Goal: Task Accomplishment & Management: Use online tool/utility

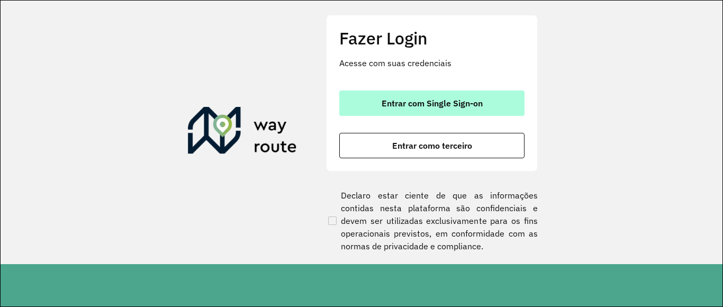
click at [414, 105] on span "Entrar com Single Sign-on" at bounding box center [431, 103] width 101 height 8
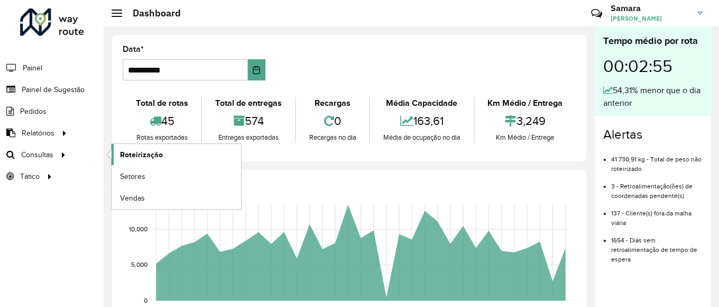
click at [129, 156] on span "Roteirização" at bounding box center [141, 154] width 43 height 11
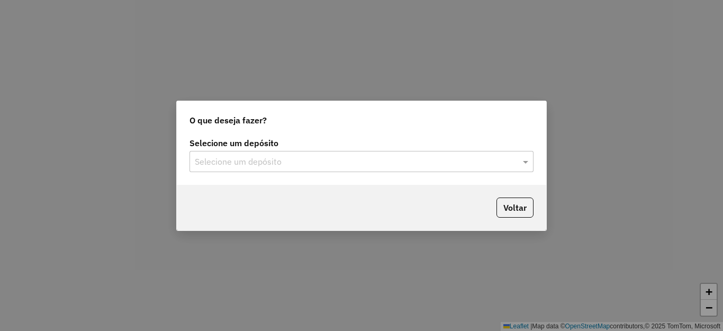
click at [345, 157] on input "text" at bounding box center [351, 162] width 312 height 13
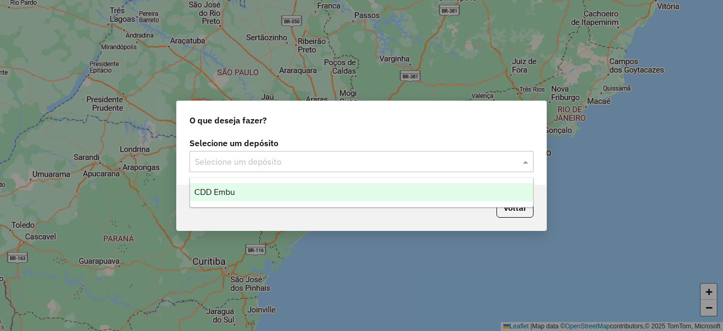
click at [214, 187] on span "CDD Embu" at bounding box center [214, 191] width 41 height 9
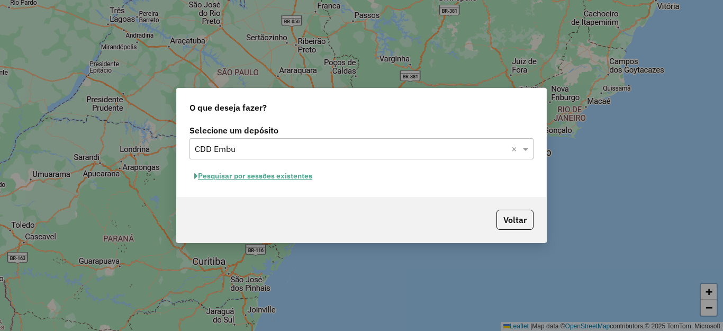
drag, startPoint x: 245, startPoint y: 179, endPoint x: 239, endPoint y: 173, distance: 8.6
click at [239, 173] on button "Pesquisar por sessões existentes" at bounding box center [252, 176] width 127 height 16
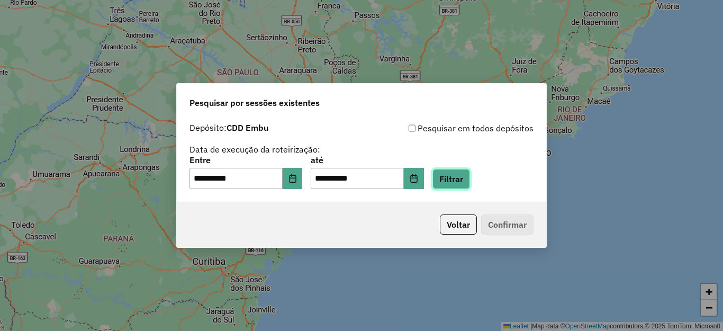
click at [470, 175] on button "Filtrar" at bounding box center [451, 179] width 38 height 20
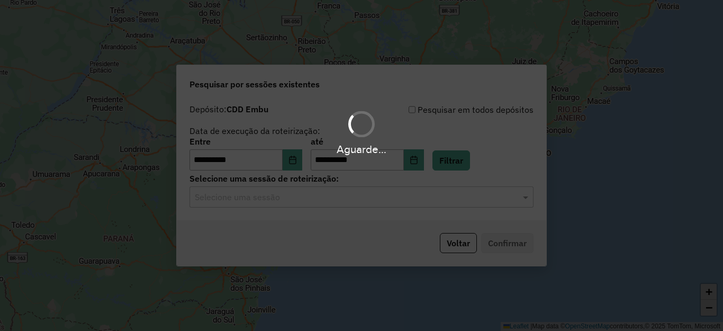
click at [280, 200] on div "Aguarde..." at bounding box center [361, 165] width 723 height 331
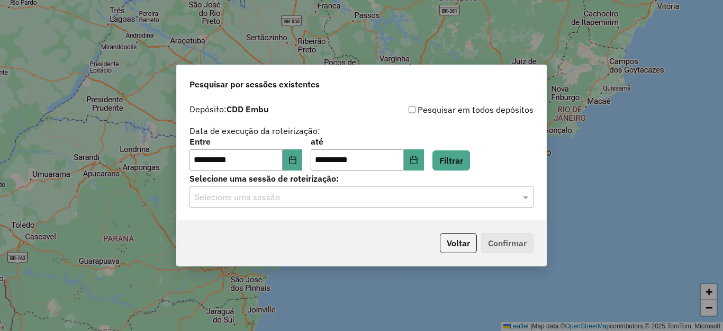
click at [281, 199] on input "text" at bounding box center [351, 197] width 312 height 13
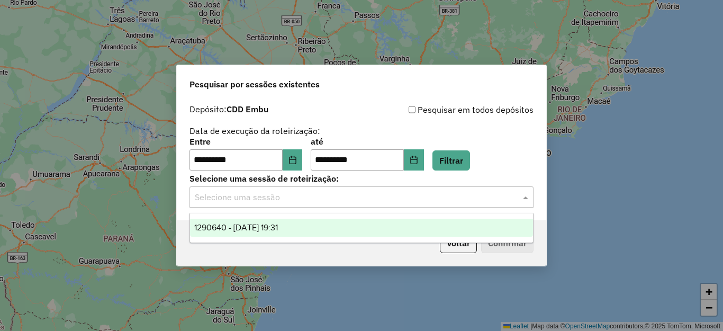
click at [266, 225] on span "1290640 - 08/10/2025 19:31" at bounding box center [236, 227] width 84 height 9
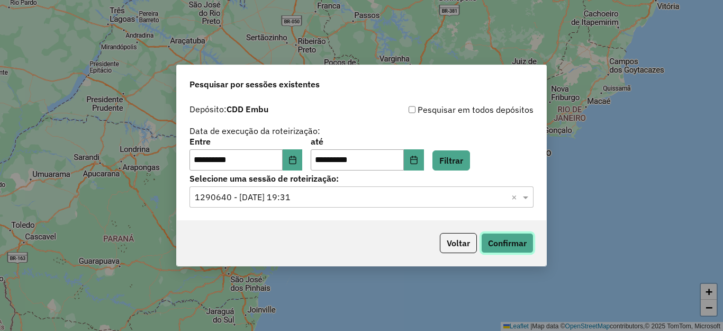
click at [506, 238] on button "Confirmar" at bounding box center [507, 243] width 52 height 20
click at [303, 153] on button "Choose Date" at bounding box center [292, 159] width 20 height 21
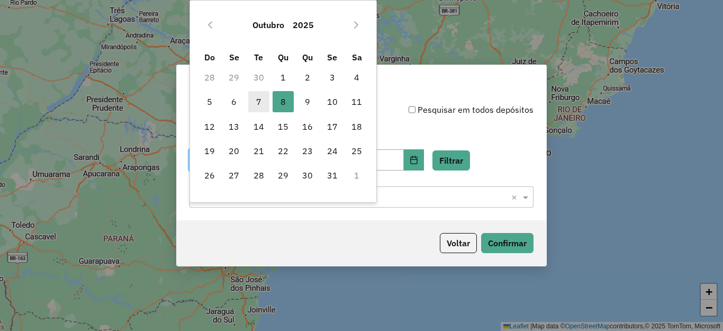
click at [254, 96] on span "7" at bounding box center [258, 101] width 21 height 21
type input "**********"
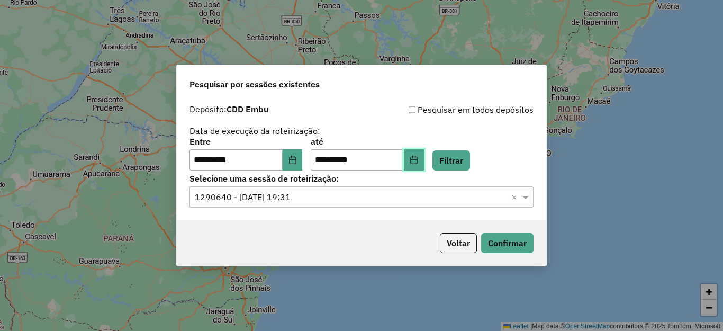
click at [418, 158] on icon "Choose Date" at bounding box center [413, 160] width 8 height 8
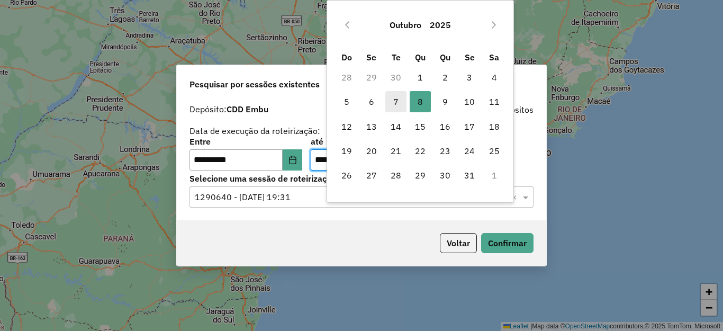
click at [393, 102] on span "7" at bounding box center [395, 101] width 21 height 21
type input "**********"
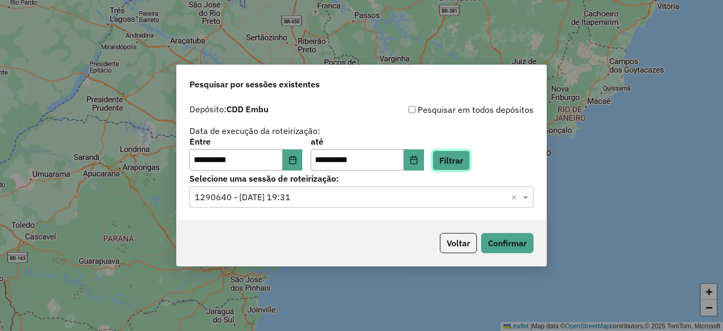
click at [470, 161] on button "Filtrar" at bounding box center [451, 160] width 38 height 20
click at [323, 195] on input "text" at bounding box center [351, 197] width 312 height 13
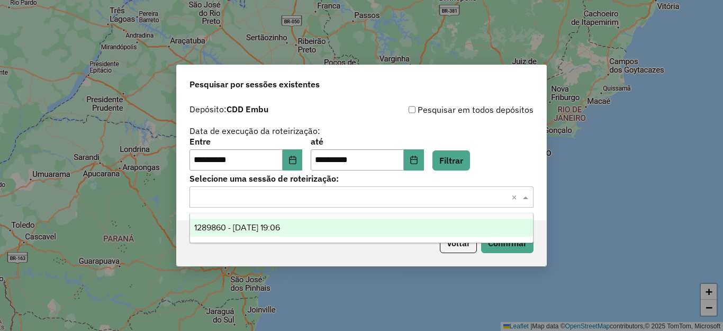
click at [261, 226] on span "1289860 - 07/10/2025 19:06" at bounding box center [237, 227] width 86 height 9
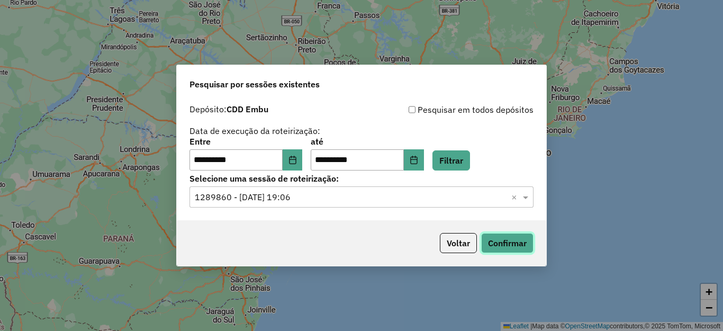
click at [518, 242] on button "Confirmar" at bounding box center [507, 243] width 52 height 20
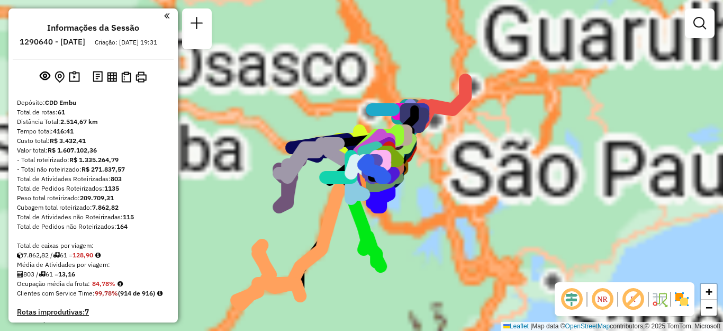
click at [683, 298] on img at bounding box center [681, 298] width 17 height 17
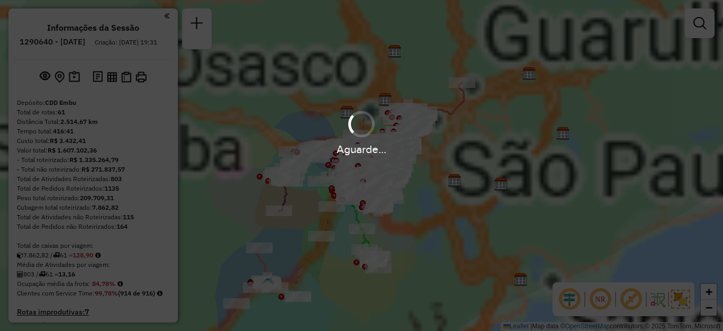
click at [603, 300] on em at bounding box center [599, 298] width 25 height 25
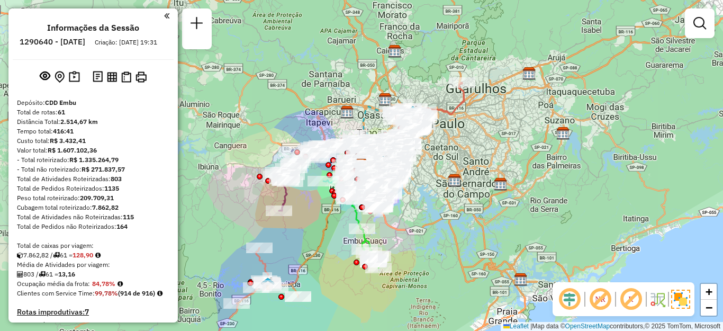
scroll to position [817, 0]
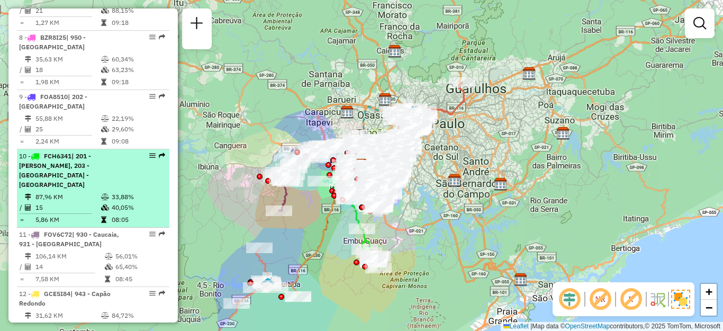
click at [71, 179] on div "10 - FCH6341 | 201 - Embu Guaçu, 203 - Embu Guaçu - [GEOGRAPHIC_DATA]" at bounding box center [75, 170] width 112 height 38
select select "**********"
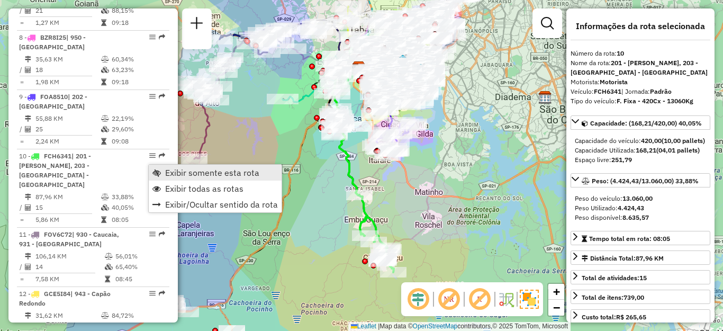
click at [208, 170] on span "Exibir somente esta rota" at bounding box center [212, 172] width 94 height 8
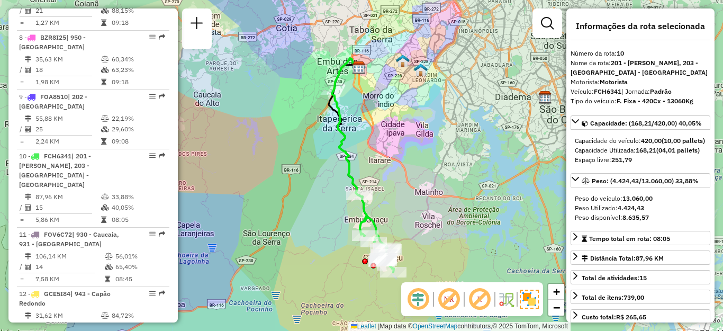
scroll to position [521, 0]
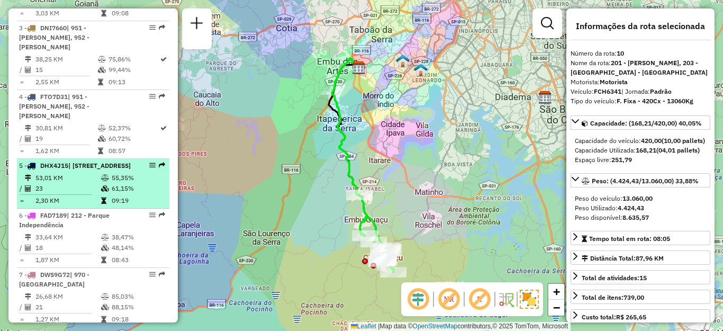
click at [56, 183] on td "53,01 KM" at bounding box center [68, 177] width 66 height 11
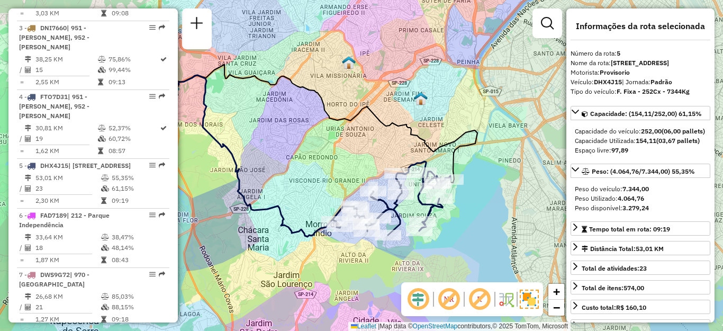
drag, startPoint x: 340, startPoint y: 158, endPoint x: 316, endPoint y: 151, distance: 24.6
click at [316, 151] on div "Janela de atendimento Grade de atendimento Capacidade Transportadoras Veículos …" at bounding box center [361, 165] width 723 height 331
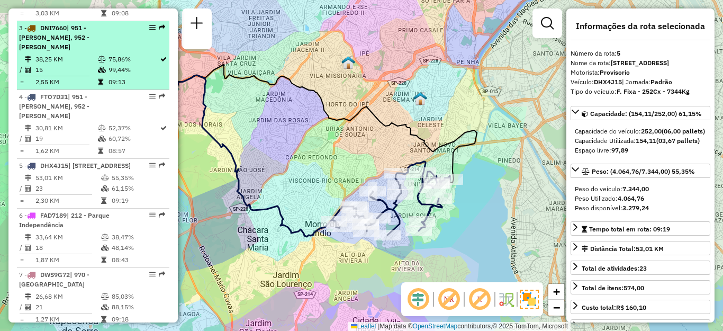
click at [69, 51] on span "| 951 - [PERSON_NAME], 952 - [PERSON_NAME]" at bounding box center [54, 37] width 70 height 27
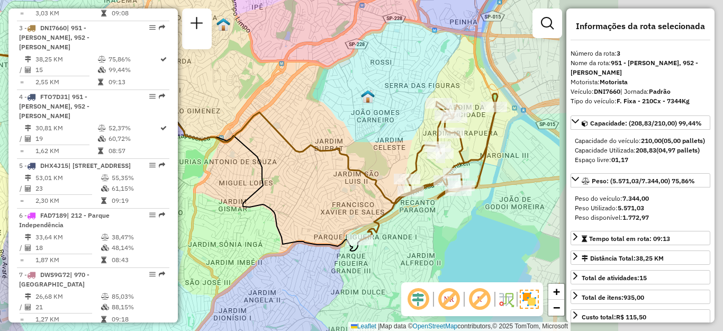
drag, startPoint x: 407, startPoint y: 138, endPoint x: 232, endPoint y: 112, distance: 177.5
click at [232, 112] on div "Janela de atendimento Grade de atendimento Capacidade Transportadoras Veículos …" at bounding box center [361, 165] width 723 height 331
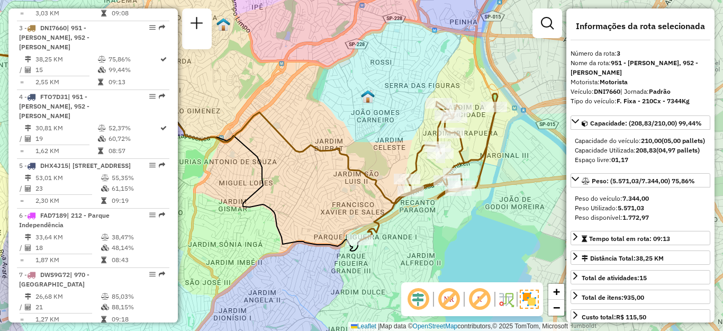
scroll to position [758, 0]
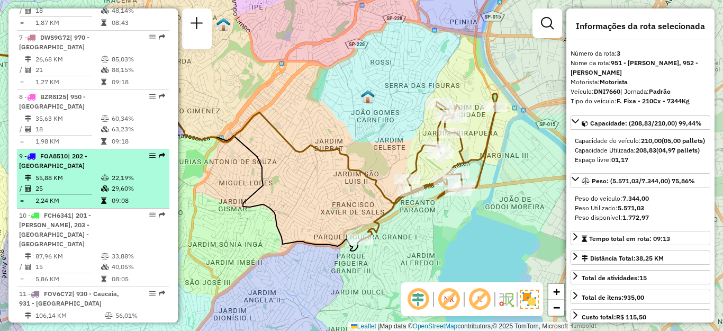
click at [74, 183] on td "55,88 KM" at bounding box center [68, 177] width 66 height 11
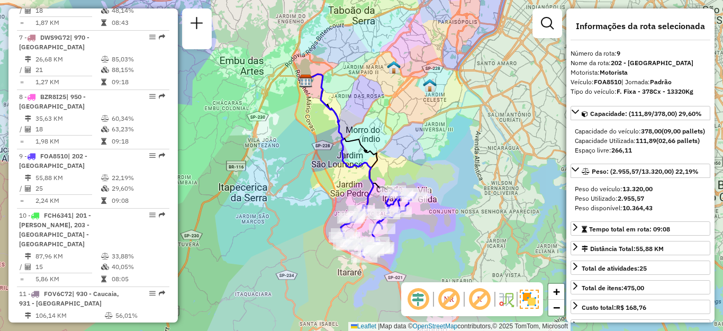
scroll to position [580, 0]
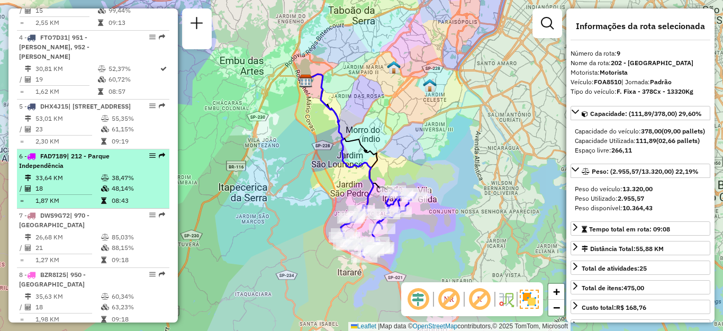
click at [54, 170] on div "6 - FAD7189 | 212 - Parque Independência" at bounding box center [75, 160] width 112 height 19
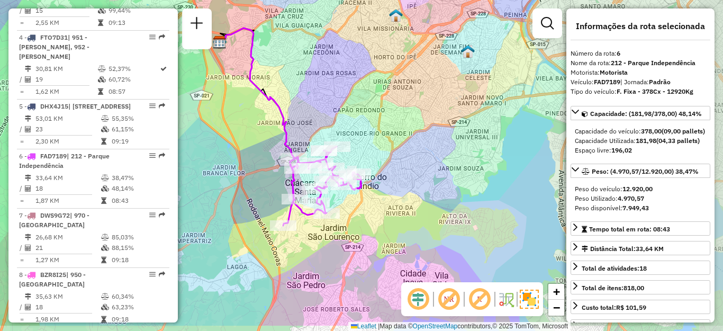
drag, startPoint x: 335, startPoint y: 186, endPoint x: 265, endPoint y: 148, distance: 80.7
click at [265, 148] on div "Janela de atendimento Grade de atendimento Capacidade Transportadoras Veículos …" at bounding box center [361, 165] width 723 height 331
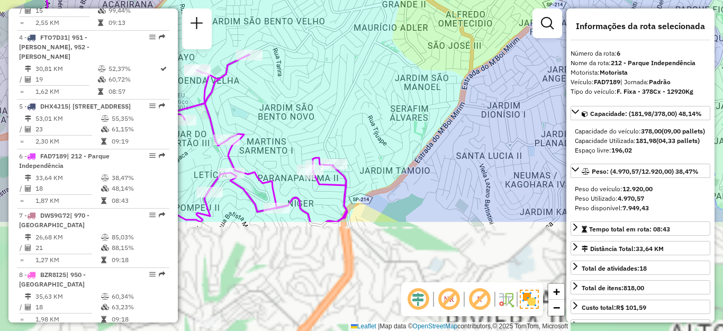
drag, startPoint x: 256, startPoint y: 202, endPoint x: 335, endPoint y: 118, distance: 115.3
click at [312, 104] on div "Janela de atendimento Grade de atendimento Capacidade Transportadoras Veículos …" at bounding box center [361, 165] width 723 height 331
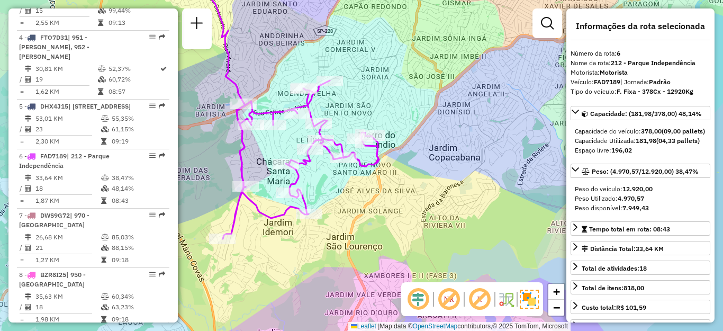
drag, startPoint x: 307, startPoint y: 189, endPoint x: 339, endPoint y: 178, distance: 33.6
click at [339, 178] on div "Janela de atendimento Grade de atendimento Capacidade Transportadoras Veículos …" at bounding box center [361, 165] width 723 height 331
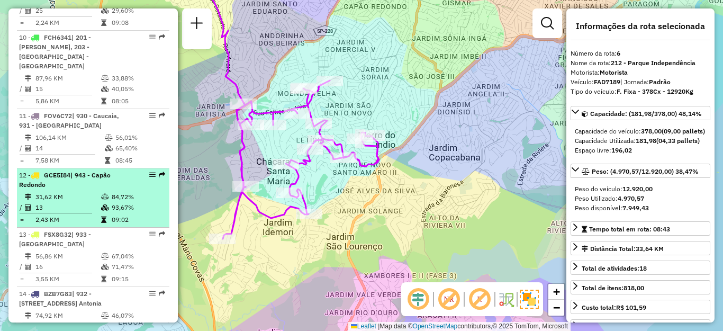
click at [93, 171] on span "| 943 - Capão Redondo" at bounding box center [65, 179] width 92 height 17
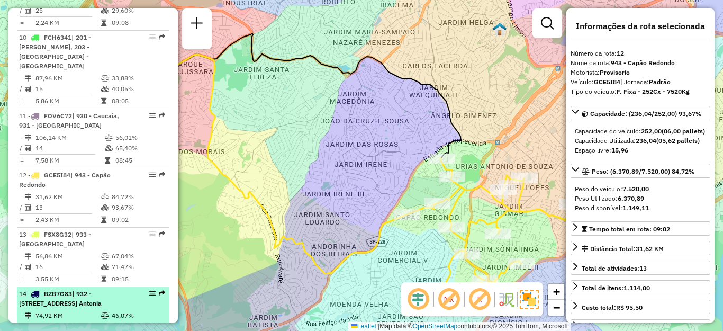
scroll to position [3213, 0]
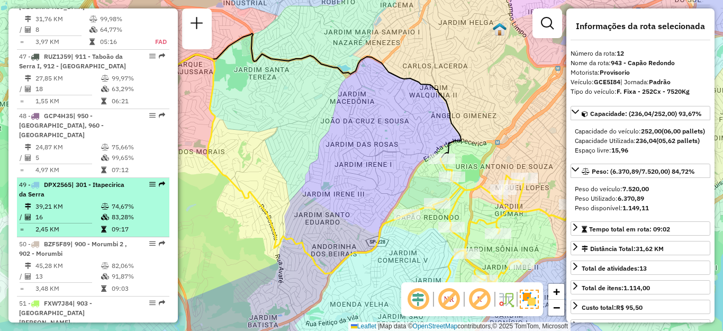
click at [68, 180] on div "49 - DPX2565 | 301 - Itapecirica da Serra" at bounding box center [75, 189] width 112 height 19
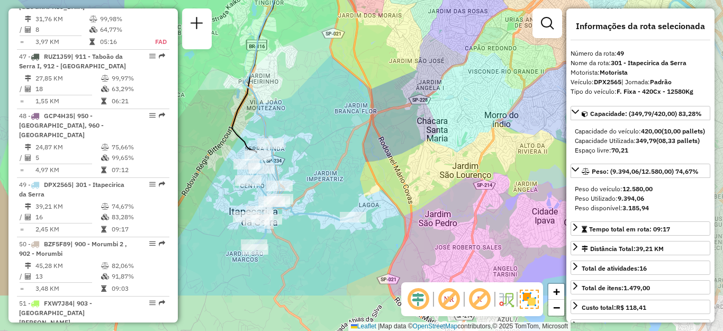
drag, startPoint x: 420, startPoint y: 187, endPoint x: 353, endPoint y: 118, distance: 95.8
click at [353, 118] on div "Janela de atendimento Grade de atendimento Capacidade Transportadoras Veículos …" at bounding box center [361, 165] width 723 height 331
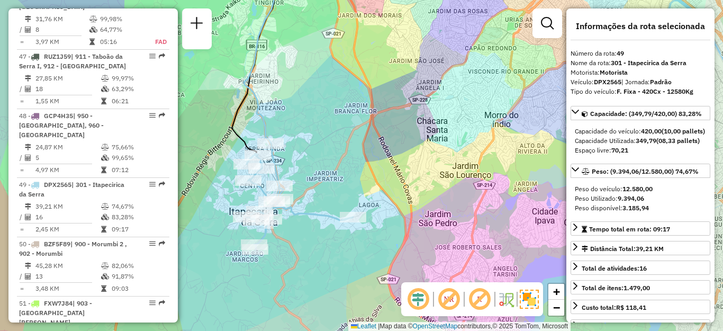
scroll to position [1054, 0]
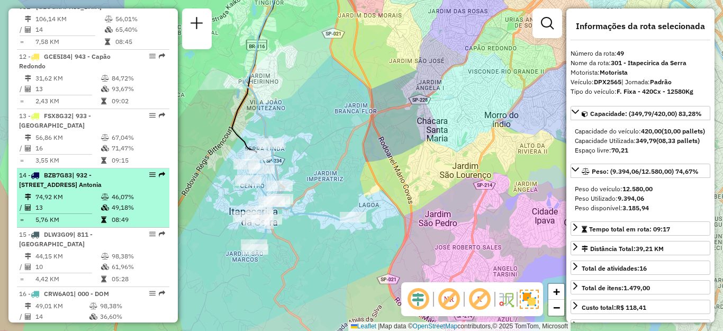
click at [59, 181] on div "14 - BZB7G83 | 932 - [STREET_ADDRESS]" at bounding box center [75, 179] width 112 height 19
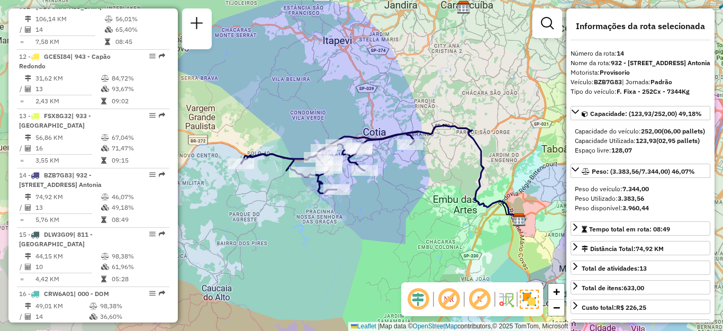
scroll to position [876, 0]
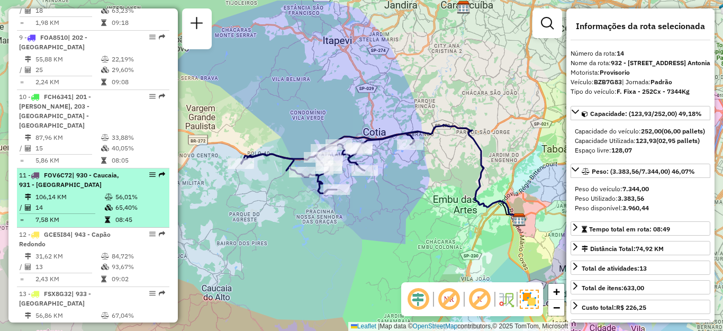
click at [86, 179] on div "11 - FOV6C72 | 930 - Caucaia, 931 - [GEOGRAPHIC_DATA]" at bounding box center [75, 179] width 112 height 19
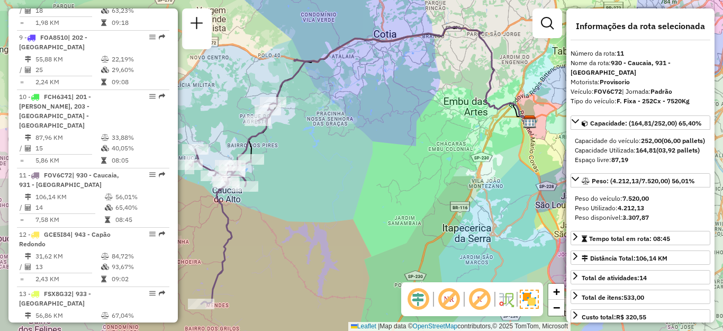
scroll to position [639, 0]
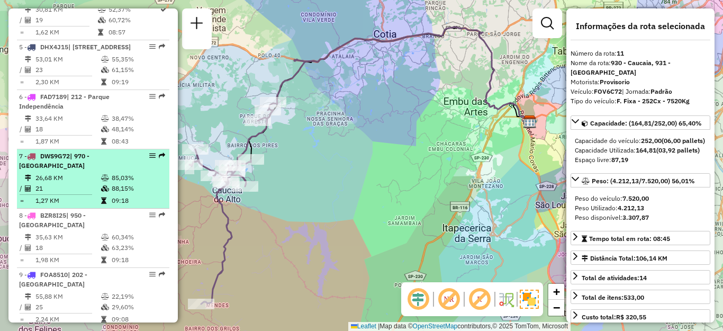
click at [60, 160] on span "DWS9G72" at bounding box center [55, 156] width 30 height 8
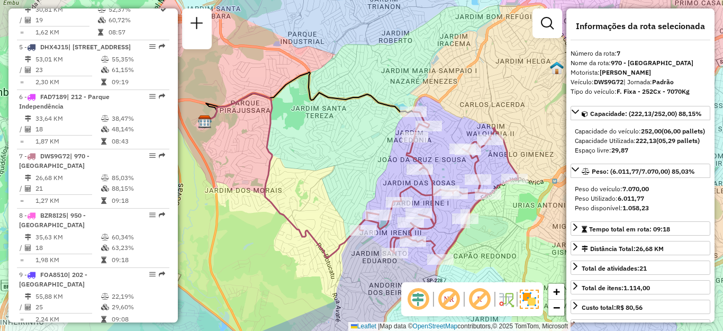
scroll to position [3509, 0]
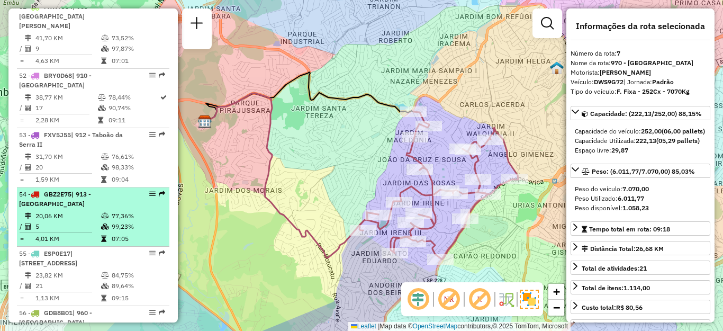
click at [75, 189] on div "54 - GBZ2E75 | 913 - [GEOGRAPHIC_DATA]" at bounding box center [75, 198] width 112 height 19
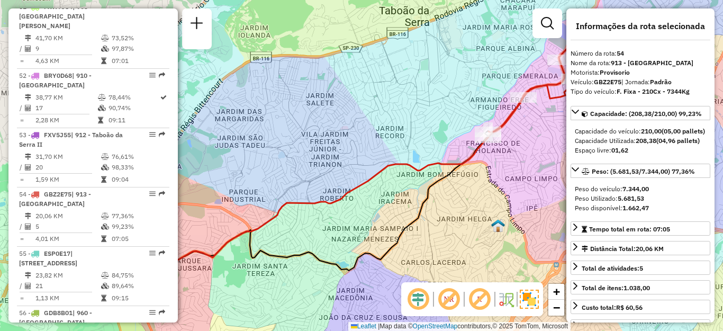
scroll to position [3332, 0]
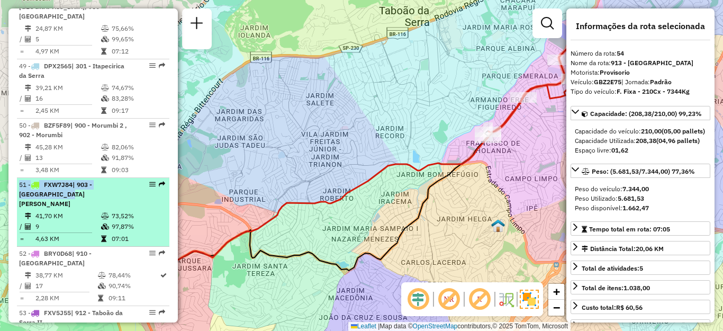
click at [34, 179] on li "51 - FXW7J84 | 903 - [GEOGRAPHIC_DATA][PERSON_NAME] 41,70 KM 73,52% / 9 97,87% …" at bounding box center [93, 212] width 152 height 69
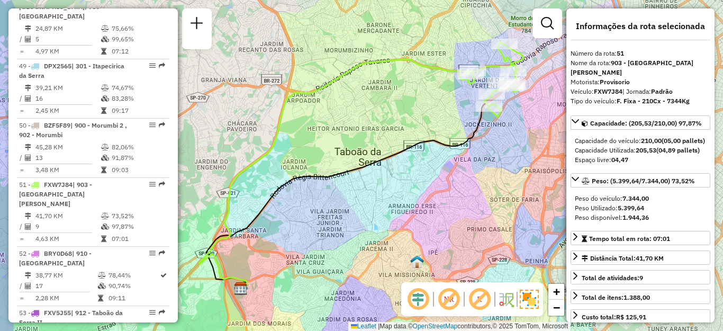
scroll to position [995, 0]
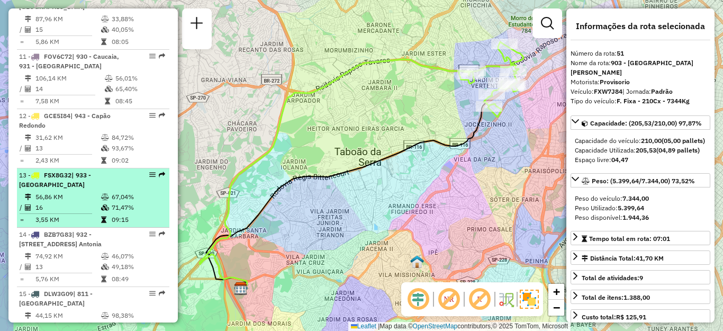
click at [51, 192] on td "56,86 KM" at bounding box center [68, 197] width 66 height 11
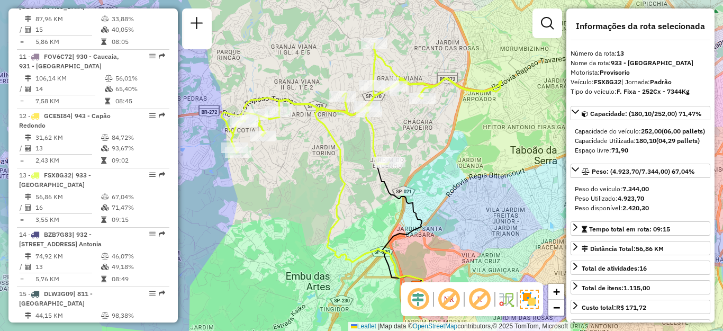
scroll to position [3756, 0]
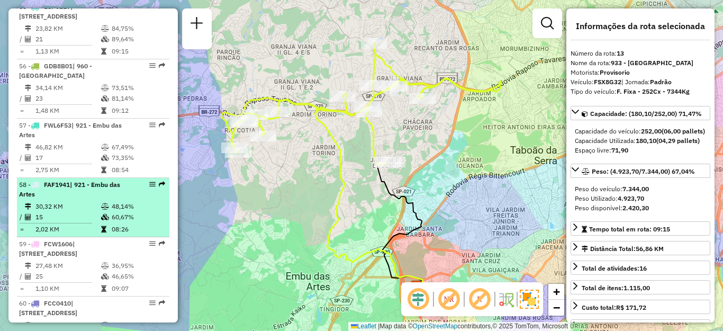
click at [65, 201] on td "30,32 KM" at bounding box center [68, 206] width 66 height 11
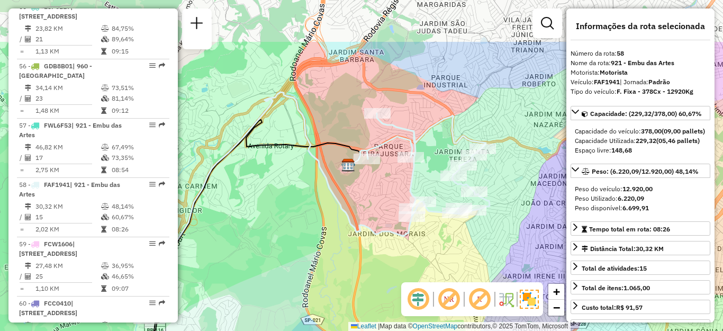
drag, startPoint x: 362, startPoint y: 117, endPoint x: 253, endPoint y: 161, distance: 117.3
click at [268, 172] on div "Janela de atendimento Grade de atendimento Capacidade Transportadoras Veículos …" at bounding box center [361, 165] width 723 height 331
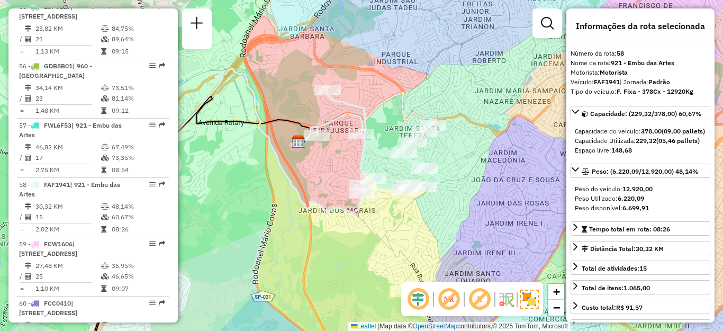
scroll to position [3943, 0]
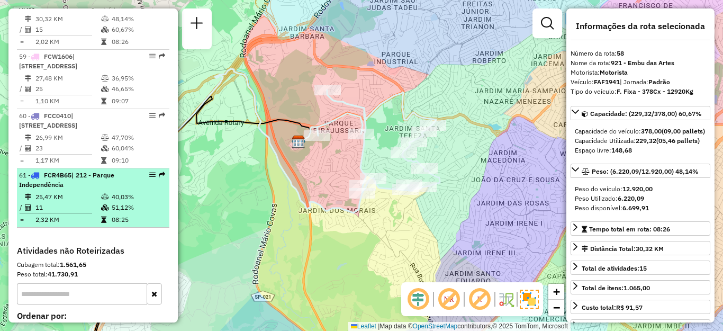
click at [43, 176] on span "| 212 - Parque Independência" at bounding box center [66, 179] width 95 height 17
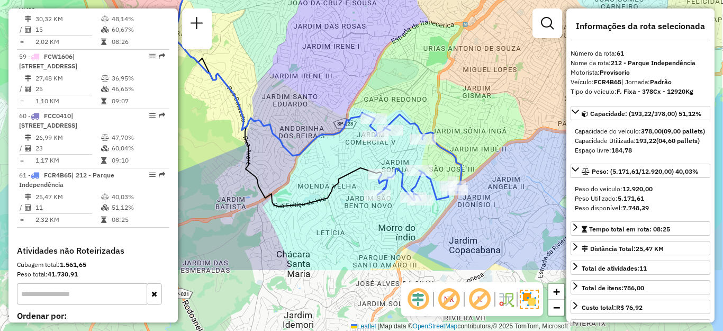
drag, startPoint x: 373, startPoint y: 164, endPoint x: 300, endPoint y: 70, distance: 118.4
click at [300, 70] on div "Janela de atendimento Grade de atendimento Capacidade Transportadoras Veículos …" at bounding box center [361, 165] width 723 height 331
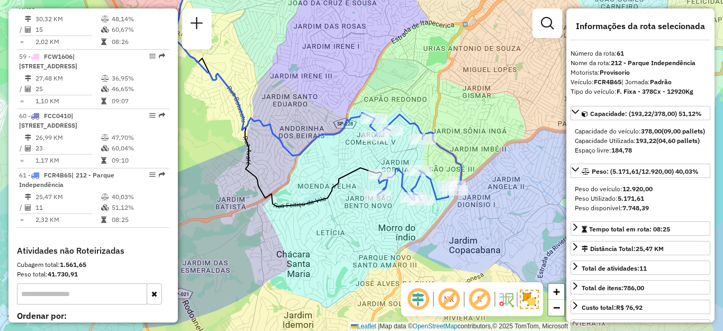
scroll to position [461, 0]
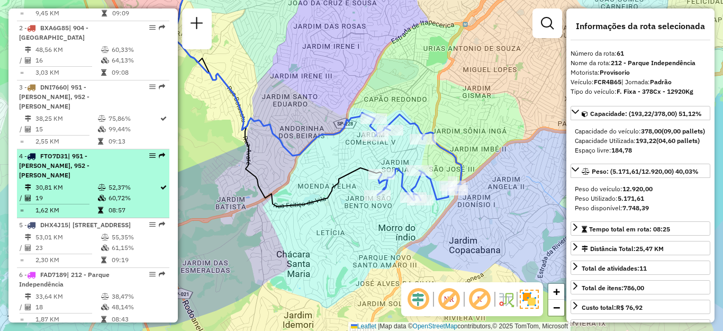
click at [56, 175] on span "| 951 - [PERSON_NAME], 952 - [PERSON_NAME]" at bounding box center [54, 165] width 70 height 27
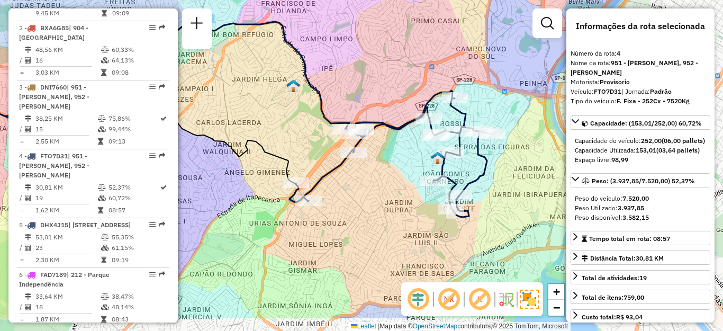
drag, startPoint x: 399, startPoint y: 158, endPoint x: 261, endPoint y: 112, distance: 145.5
click at [261, 112] on div "Janela de atendimento Grade de atendimento Capacidade Transportadoras Veículos …" at bounding box center [361, 165] width 723 height 331
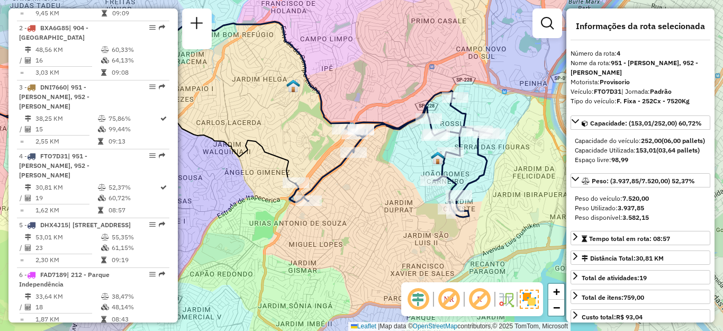
click at [443, 295] on em at bounding box center [448, 298] width 25 height 25
click at [445, 295] on em at bounding box center [448, 298] width 25 height 25
click at [480, 297] on em at bounding box center [479, 298] width 25 height 25
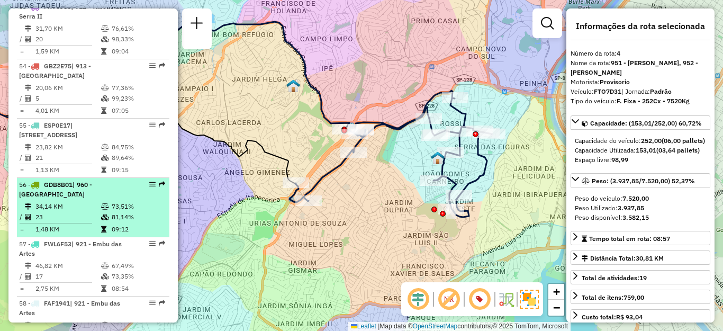
click at [72, 201] on td "34,14 KM" at bounding box center [68, 206] width 66 height 11
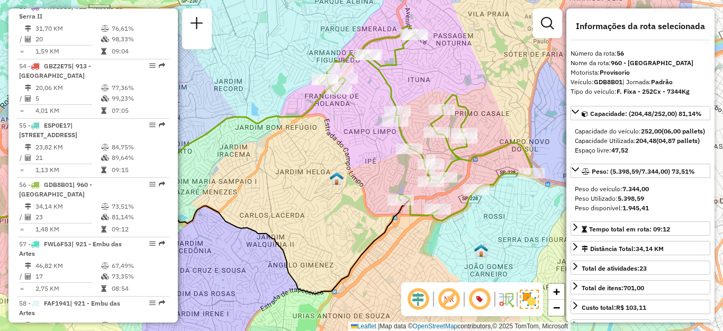
drag, startPoint x: 466, startPoint y: 196, endPoint x: 380, endPoint y: 262, distance: 108.2
click at [353, 190] on div "Janela de atendimento Grade de atendimento Capacidade Transportadoras Veículos …" at bounding box center [361, 165] width 723 height 331
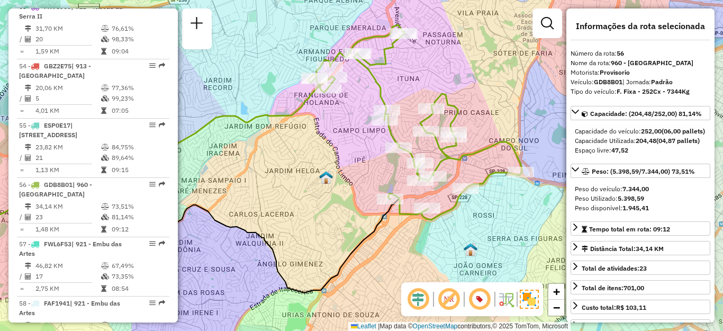
scroll to position [698, 0]
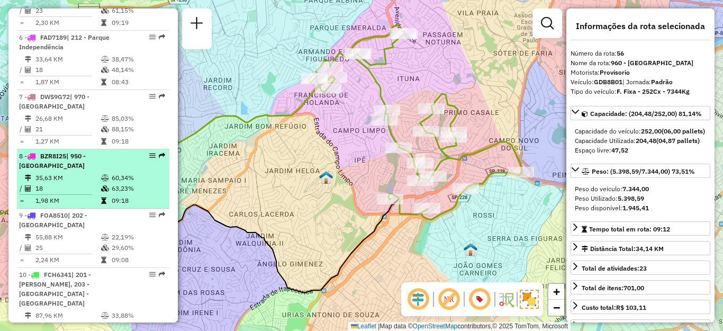
click at [82, 170] on div "8 - BZR8I25 | 950 - [GEOGRAPHIC_DATA]" at bounding box center [75, 160] width 112 height 19
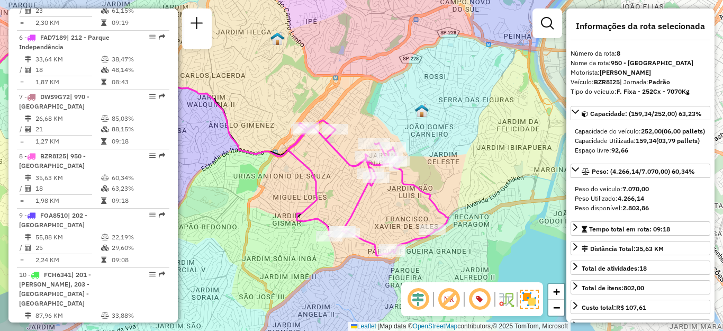
drag, startPoint x: 420, startPoint y: 181, endPoint x: 249, endPoint y: 164, distance: 172.2
click at [249, 164] on div "Janela de atendimento Grade de atendimento Capacidade Transportadoras Veículos …" at bounding box center [361, 165] width 723 height 331
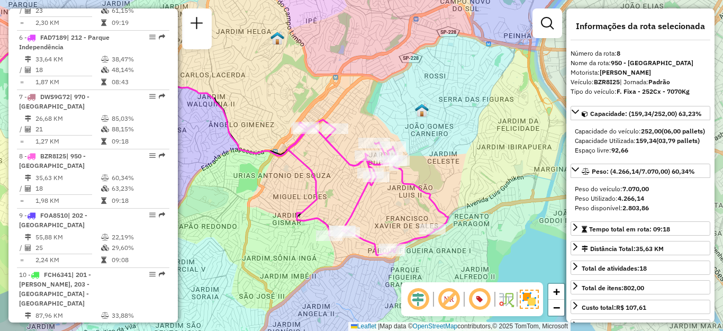
scroll to position [461, 0]
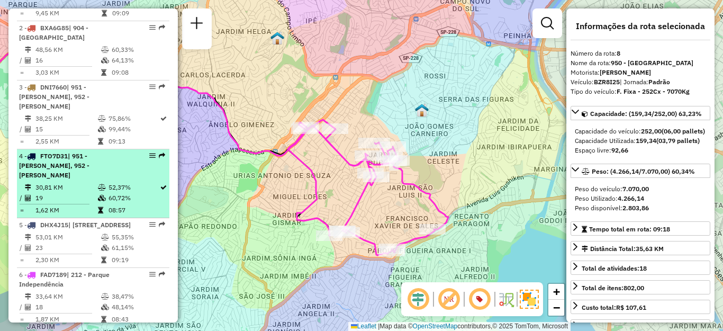
click at [66, 160] on span "FTO7D31" at bounding box center [54, 156] width 28 height 8
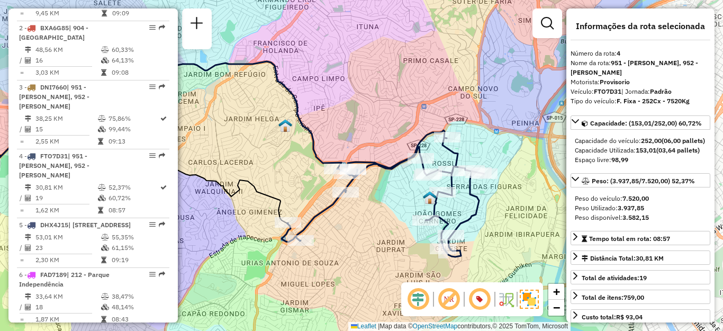
drag, startPoint x: 402, startPoint y: 191, endPoint x: 278, endPoint y: 181, distance: 124.7
click at [278, 181] on div "Janela de atendimento Grade de atendimento Capacidade Transportadoras Veículos …" at bounding box center [361, 165] width 723 height 331
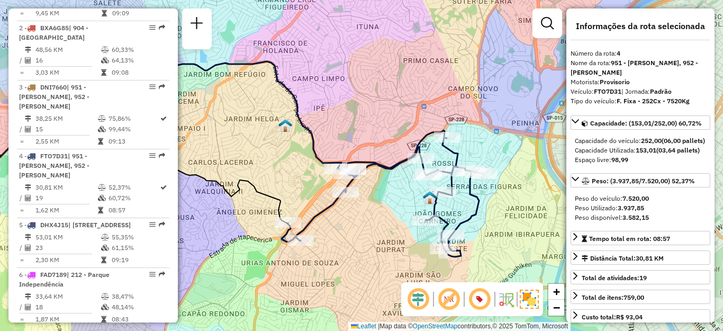
scroll to position [698, 0]
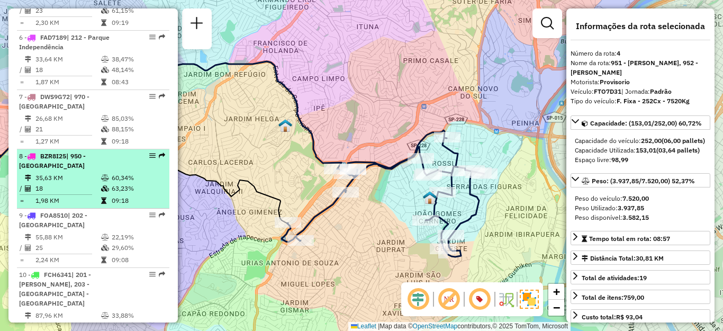
click at [32, 183] on td at bounding box center [29, 177] width 11 height 11
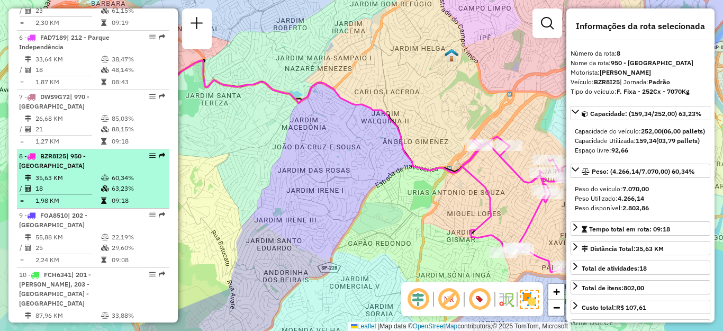
scroll to position [343, 0]
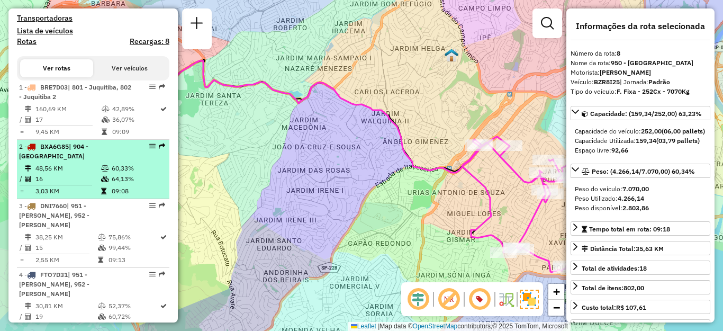
click at [59, 161] on div "2 - BXA6G85 | 904 - [GEOGRAPHIC_DATA]" at bounding box center [75, 151] width 112 height 19
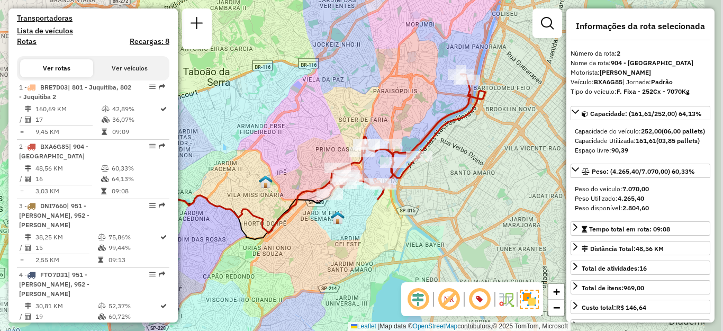
drag, startPoint x: 414, startPoint y: 256, endPoint x: 336, endPoint y: 242, distance: 79.0
click at [340, 245] on div "Janela de atendimento Grade de atendimento Capacidade Transportadoras Veículos …" at bounding box center [361, 165] width 723 height 331
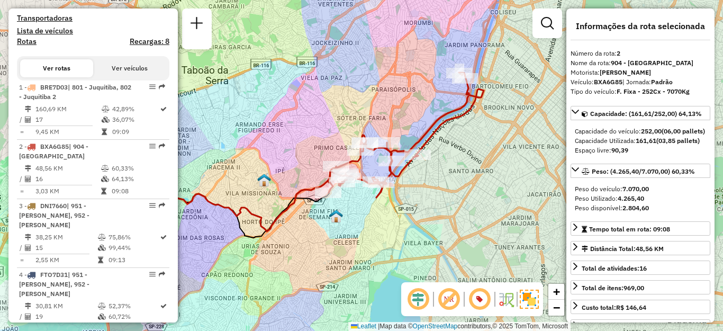
scroll to position [3391, 0]
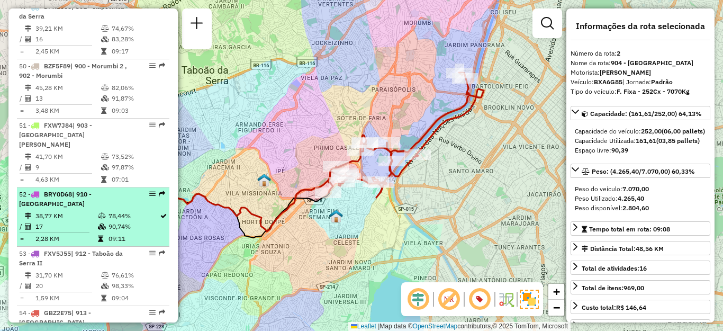
click at [76, 211] on td "38,77 KM" at bounding box center [66, 216] width 62 height 11
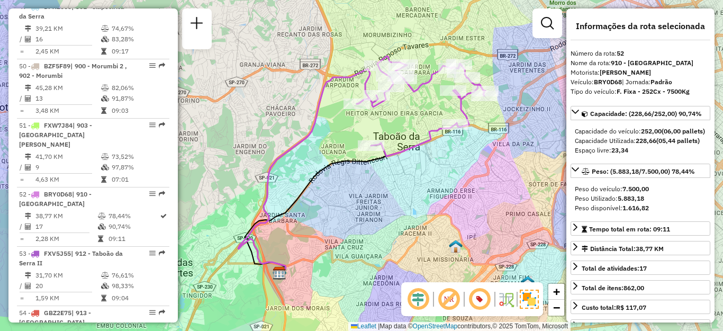
scroll to position [3637, 0]
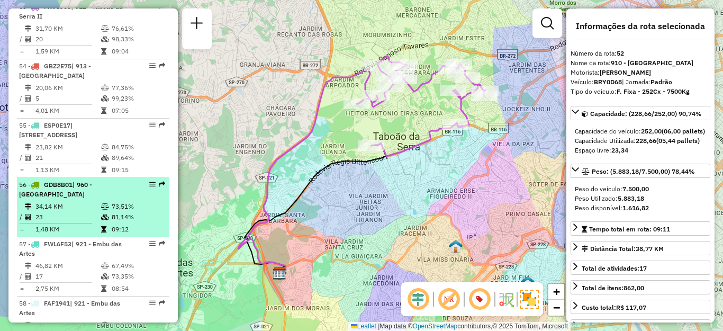
click at [61, 180] on div "56 - GDB8B01 | 960 - [GEOGRAPHIC_DATA]" at bounding box center [75, 189] width 112 height 19
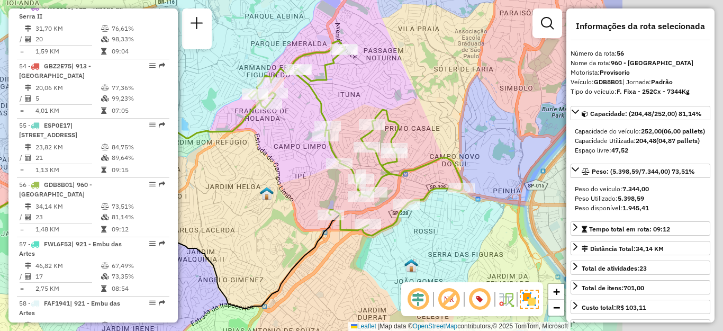
drag, startPoint x: 342, startPoint y: 205, endPoint x: 169, endPoint y: 214, distance: 173.2
click at [169, 214] on hb-router-mapa "Informações da Sessão 1290640 - [DATE] Criação: [DATE] 19:31 Depósito: CDD Embu…" at bounding box center [361, 165] width 723 height 331
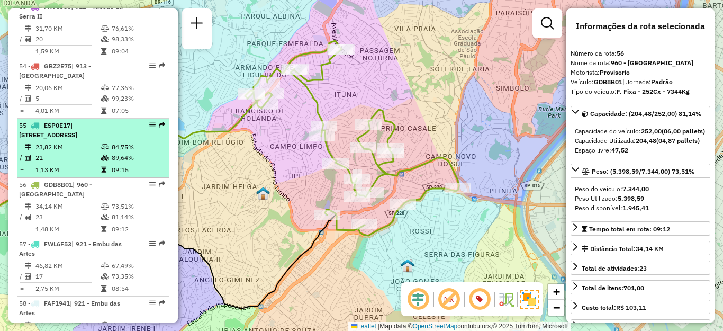
click at [77, 121] on span "| [STREET_ADDRESS]" at bounding box center [48, 129] width 58 height 17
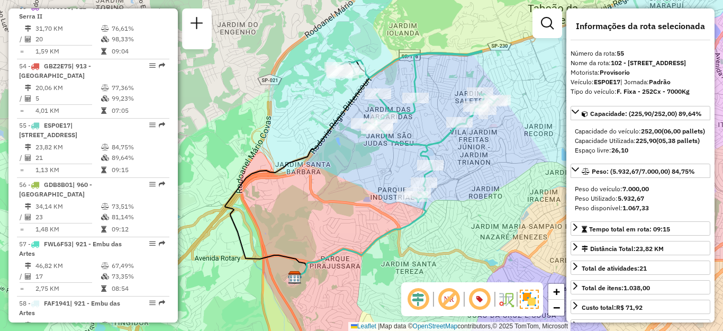
scroll to position [3272, 0]
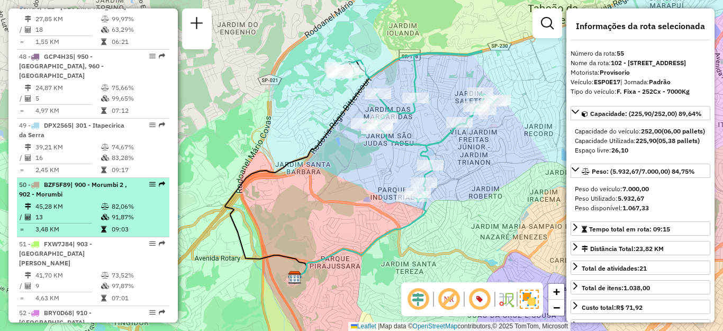
click at [93, 180] on div "50 - BZF5F89 | 900 - Morumbi 2 , 902 - Morumbi" at bounding box center [75, 189] width 112 height 19
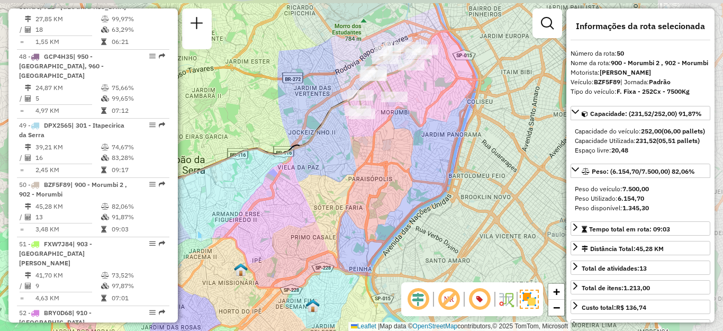
drag, startPoint x: 398, startPoint y: 160, endPoint x: 261, endPoint y: 167, distance: 137.2
click at [261, 167] on div "Janela de atendimento Grade de atendimento Capacidade Transportadoras Veículos …" at bounding box center [361, 165] width 723 height 331
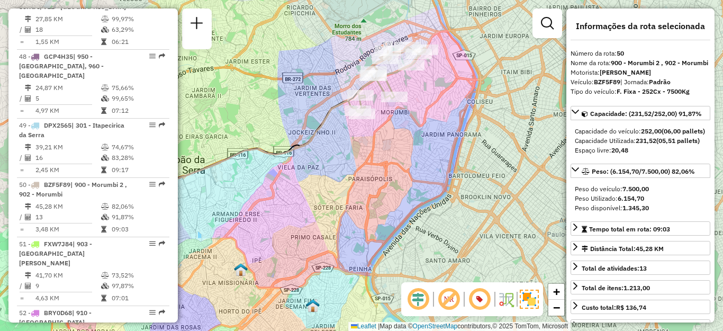
scroll to position [3697, 0]
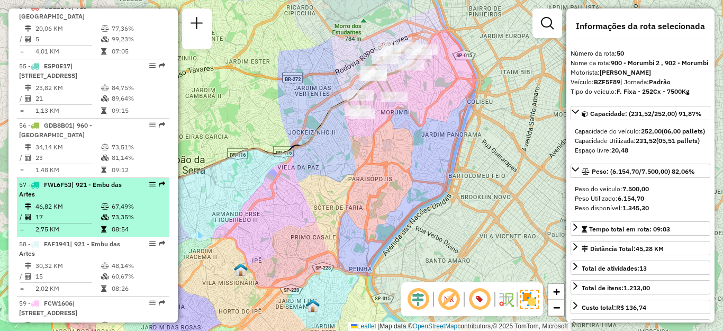
click at [63, 212] on td "17" at bounding box center [68, 217] width 66 height 11
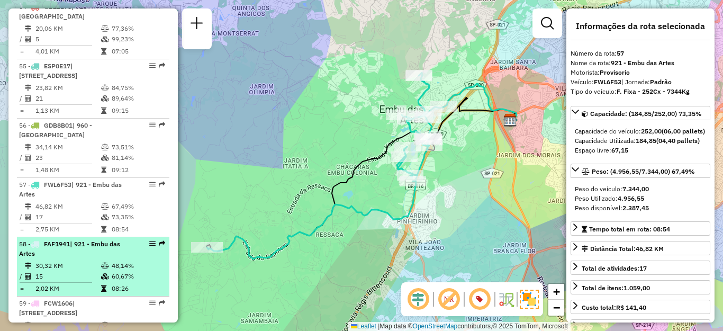
click at [69, 275] on li "58 - FAF1941 | 921 - Embu das Artes 30,32 KM 48,14% / 15 60,67% = 2,02 KM 08:26" at bounding box center [93, 266] width 152 height 59
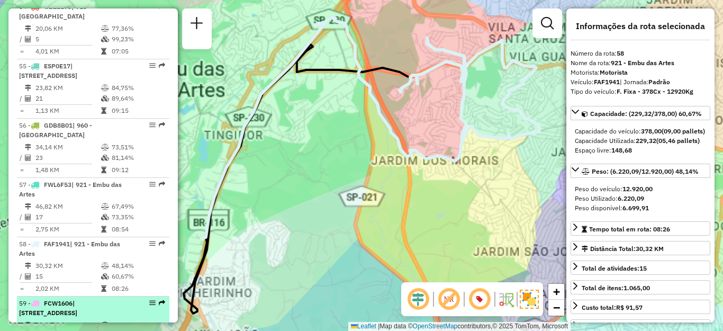
click at [75, 299] on span "| [STREET_ADDRESS]" at bounding box center [48, 307] width 58 height 17
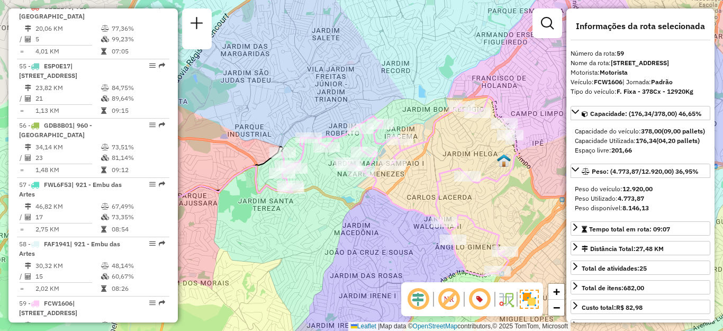
scroll to position [3450, 0]
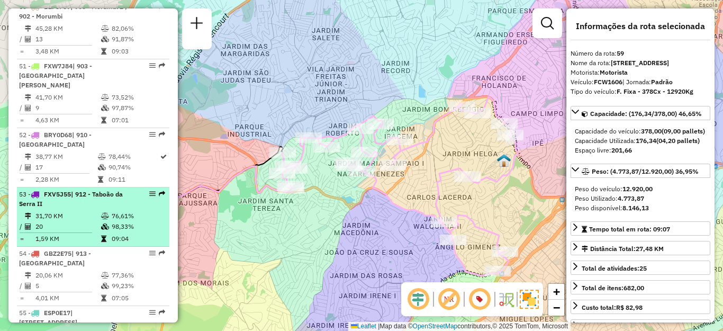
click at [78, 189] on div "53 - FXV5J55 | 912 - Taboão da Serra II" at bounding box center [75, 198] width 112 height 19
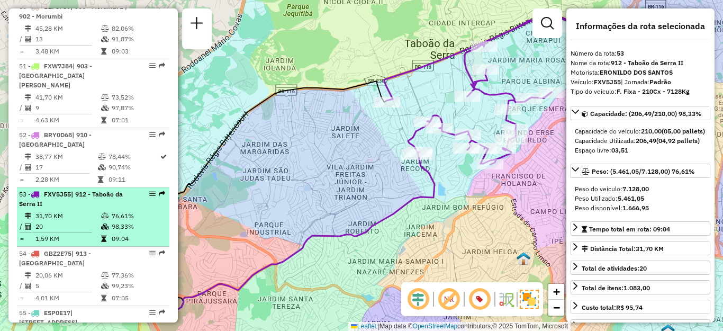
drag, startPoint x: 133, startPoint y: 167, endPoint x: 26, endPoint y: 193, distance: 110.6
click at [26, 221] on td at bounding box center [29, 226] width 11 height 11
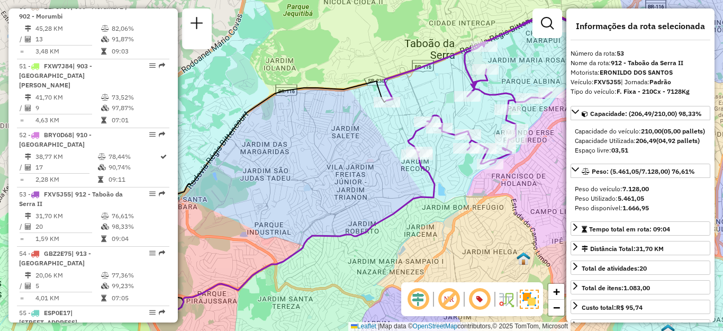
scroll to position [3874, 0]
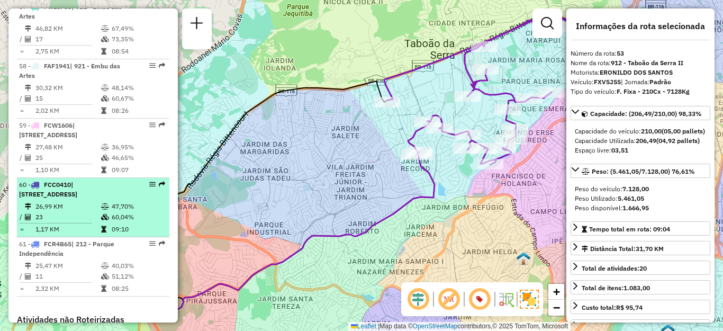
click at [75, 180] on span "| [STREET_ADDRESS]" at bounding box center [48, 188] width 58 height 17
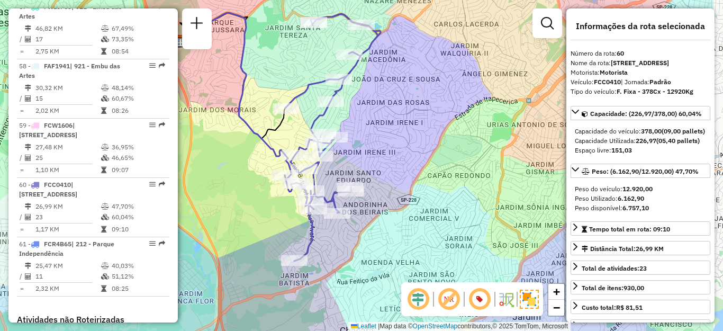
drag, startPoint x: 492, startPoint y: 156, endPoint x: 394, endPoint y: 122, distance: 104.1
click at [397, 122] on div "Janela de atendimento Grade de atendimento Capacidade Transportadoras Veículos …" at bounding box center [361, 165] width 723 height 331
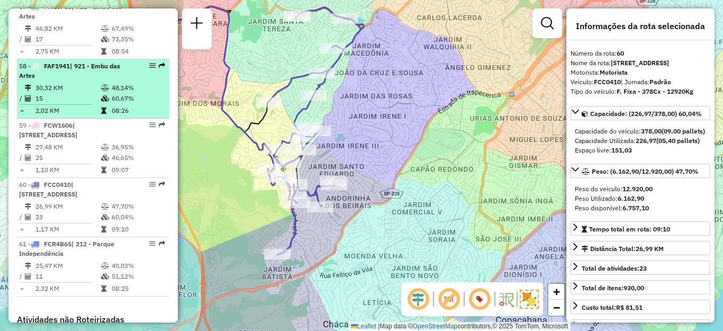
click at [83, 61] on div "58 - FAF1941 | 921 - Embu das Artes" at bounding box center [75, 70] width 112 height 19
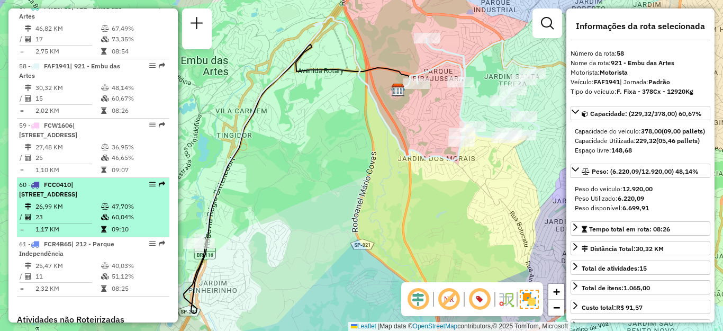
click at [89, 201] on td "26,99 KM" at bounding box center [68, 206] width 66 height 11
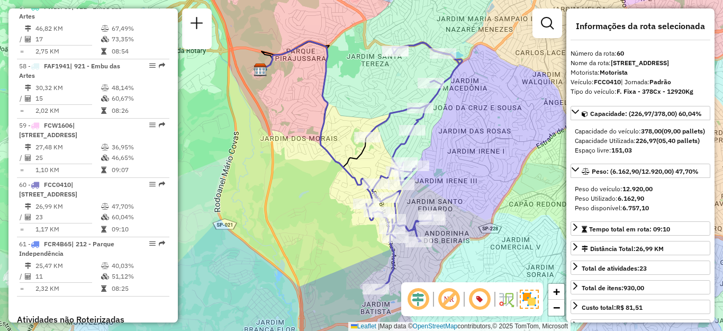
scroll to position [3637, 0]
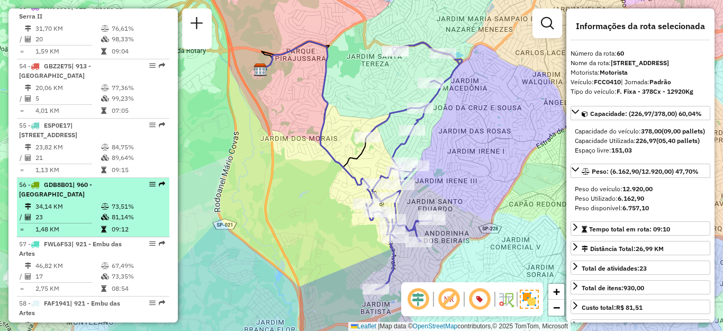
click at [68, 212] on td "23" at bounding box center [68, 217] width 66 height 11
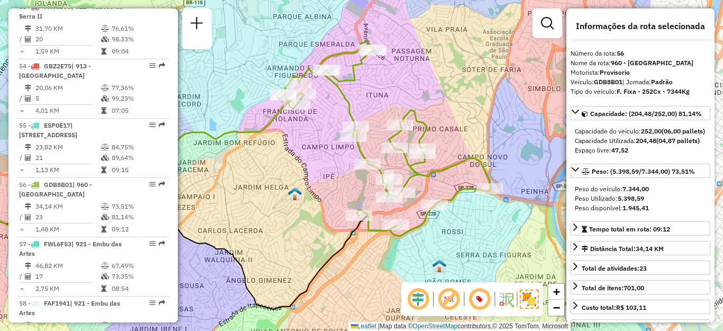
drag, startPoint x: 441, startPoint y: 172, endPoint x: 269, endPoint y: 183, distance: 172.2
click at [270, 183] on div "Janela de atendimento Grade de atendimento Capacidade Transportadoras Veículos …" at bounding box center [361, 165] width 723 height 331
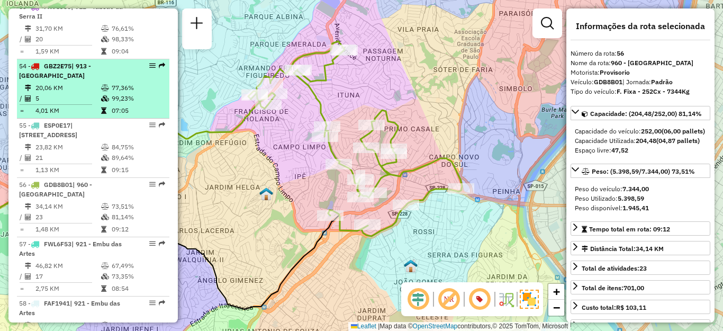
click at [60, 83] on td "20,06 KM" at bounding box center [68, 88] width 66 height 11
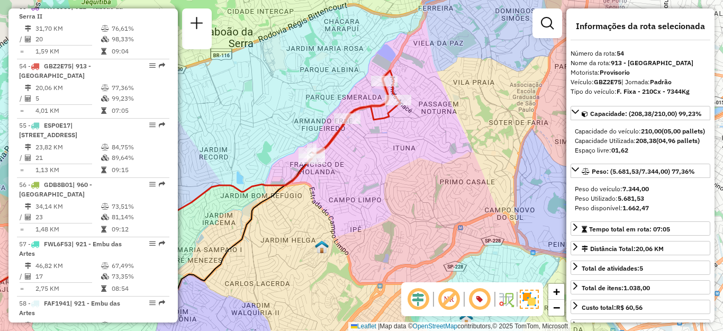
drag, startPoint x: 458, startPoint y: 146, endPoint x: 262, endPoint y: 167, distance: 196.8
click at [270, 167] on div "Janela de atendimento Grade de atendimento Capacidade Transportadoras Veículos …" at bounding box center [361, 165] width 723 height 331
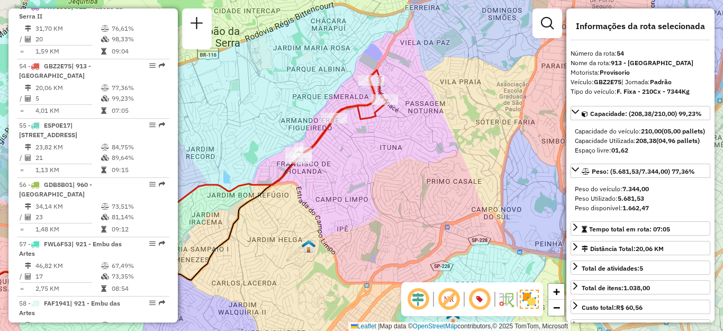
scroll to position [343, 0]
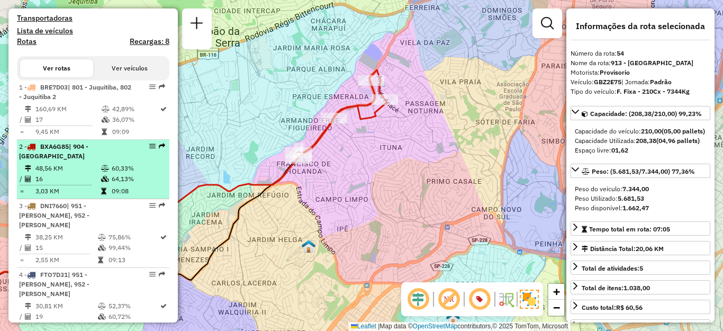
click at [68, 161] on div "2 - BXA6G85 | 904 - [GEOGRAPHIC_DATA]" at bounding box center [75, 151] width 112 height 19
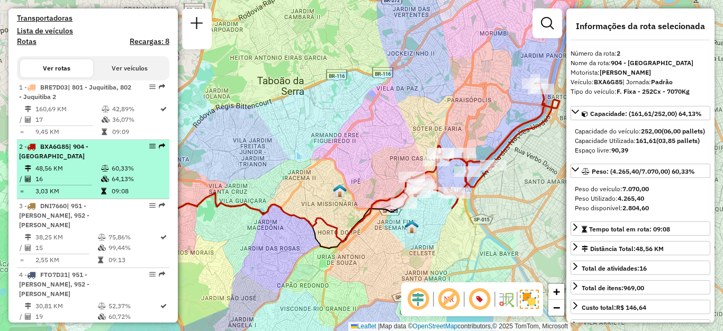
click at [84, 174] on td "48,56 KM" at bounding box center [68, 168] width 66 height 11
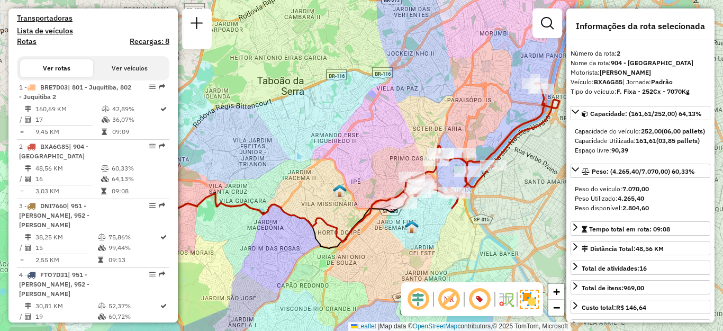
scroll to position [3213, 0]
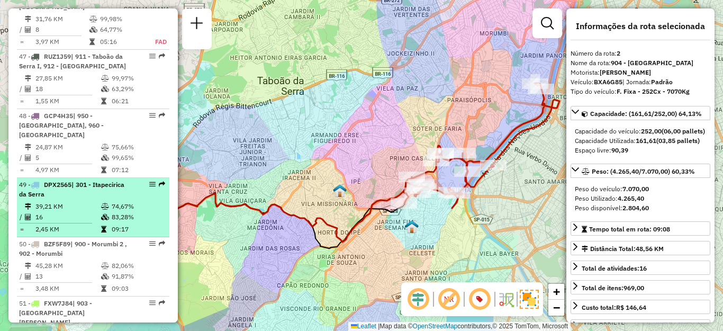
click at [51, 180] on div "49 - DPX2565 | 301 - Itapecirica da Serra" at bounding box center [75, 189] width 112 height 19
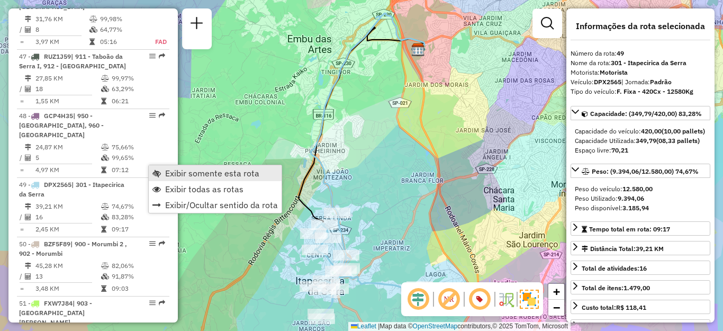
click at [175, 172] on span "Exibir somente esta rota" at bounding box center [212, 173] width 94 height 8
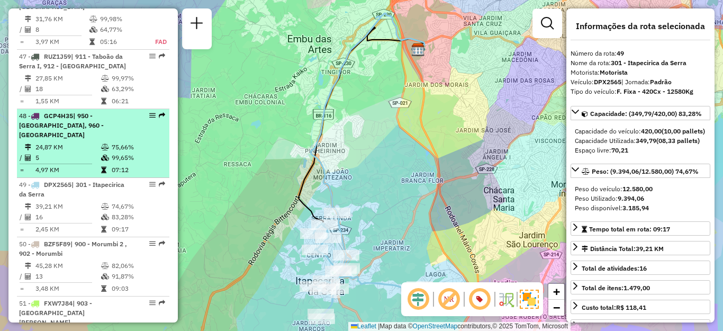
click at [69, 114] on span "| 950 - [GEOGRAPHIC_DATA], 960 - [GEOGRAPHIC_DATA]" at bounding box center [61, 125] width 85 height 27
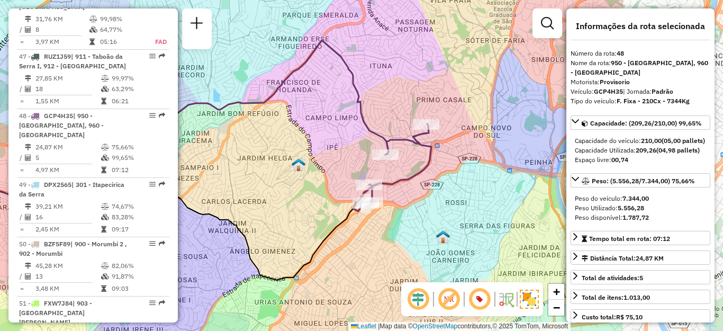
drag, startPoint x: 433, startPoint y: 168, endPoint x: 261, endPoint y: 162, distance: 172.0
click at [261, 162] on div "Janela de atendimento Grade de atendimento Capacidade Transportadoras Veículos …" at bounding box center [361, 165] width 723 height 331
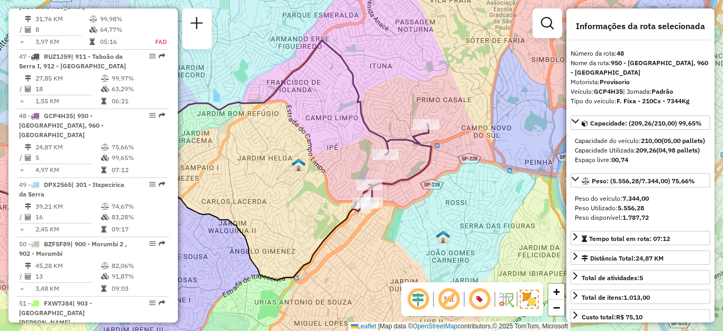
scroll to position [3509, 0]
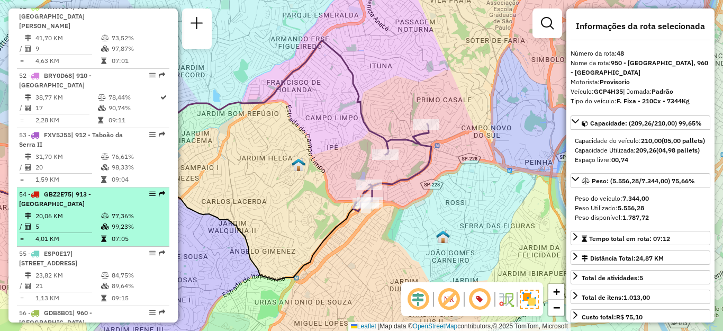
click at [72, 211] on td "20,06 KM" at bounding box center [68, 216] width 66 height 11
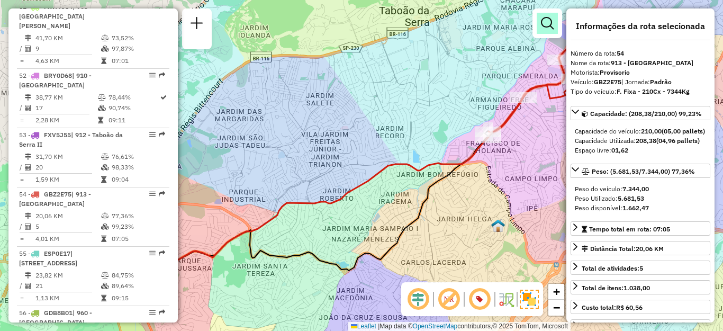
scroll to position [2907, 0]
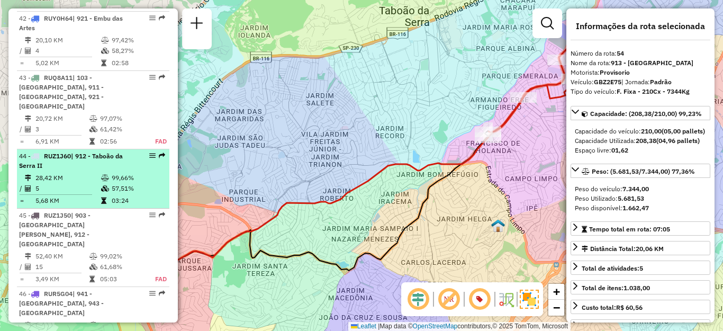
click at [84, 183] on td "28,42 KM" at bounding box center [68, 177] width 66 height 11
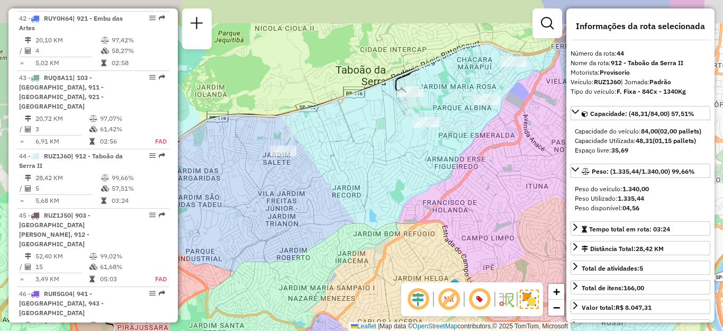
drag, startPoint x: 453, startPoint y: 156, endPoint x: 362, endPoint y: 183, distance: 94.6
click at [362, 183] on div "Janela de atendimento Grade de atendimento Capacidade Transportadoras Veículos …" at bounding box center [361, 165] width 723 height 331
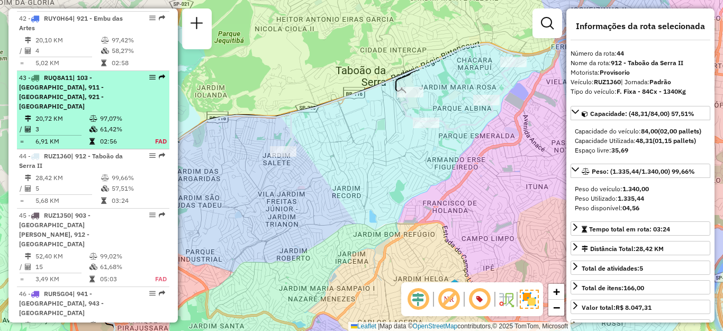
click at [68, 124] on td "20,72 KM" at bounding box center [62, 118] width 54 height 11
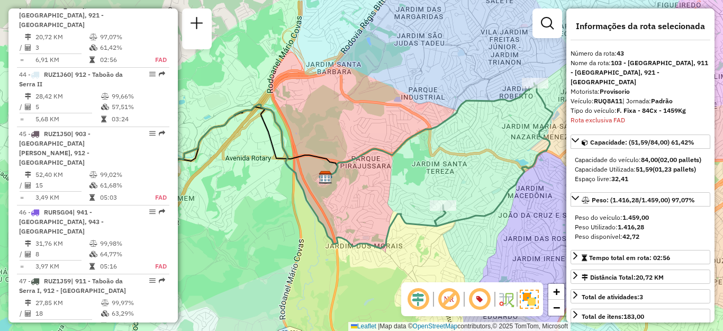
scroll to position [2779, 0]
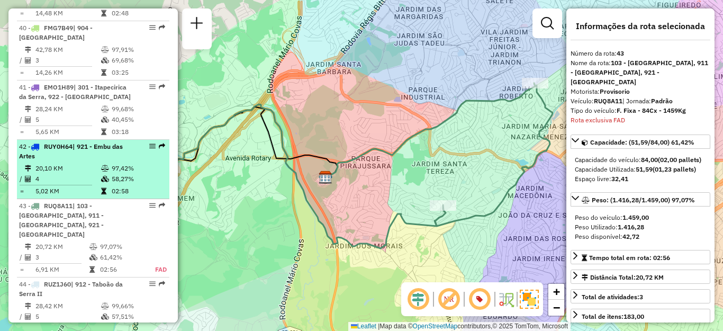
click at [61, 161] on div "42 - RUY0H64 | 921 - Embu das Artes" at bounding box center [75, 151] width 112 height 19
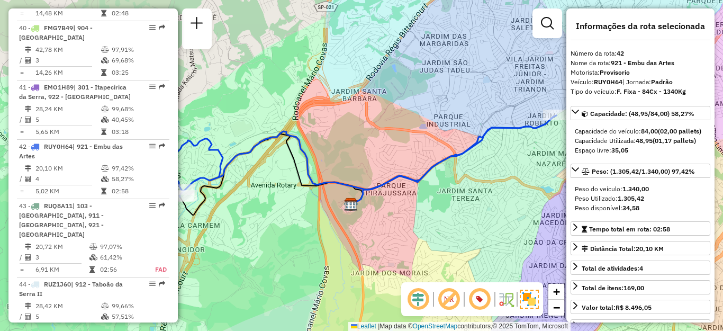
scroll to position [2967, 0]
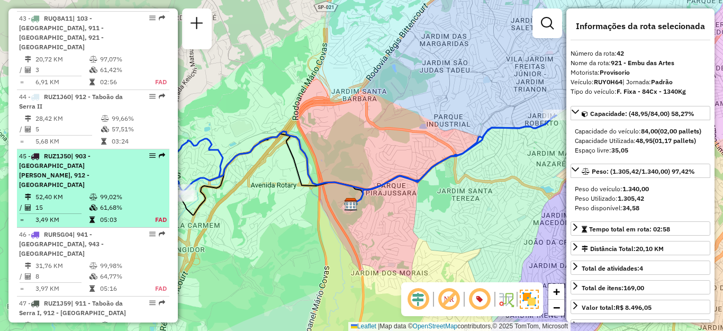
click at [63, 183] on div "45 - RUZ1J50 | 903 - [GEOGRAPHIC_DATA][PERSON_NAME], 912 - [GEOGRAPHIC_DATA]" at bounding box center [75, 170] width 112 height 38
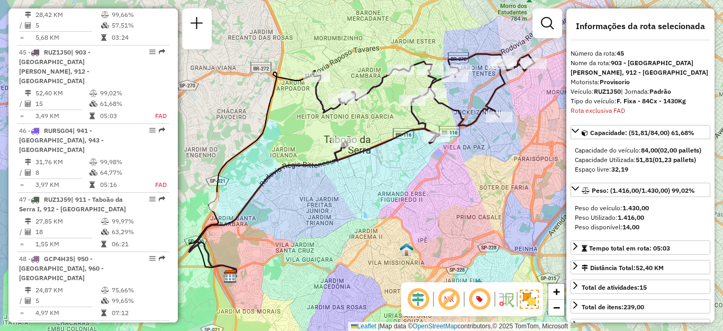
scroll to position [3117, 0]
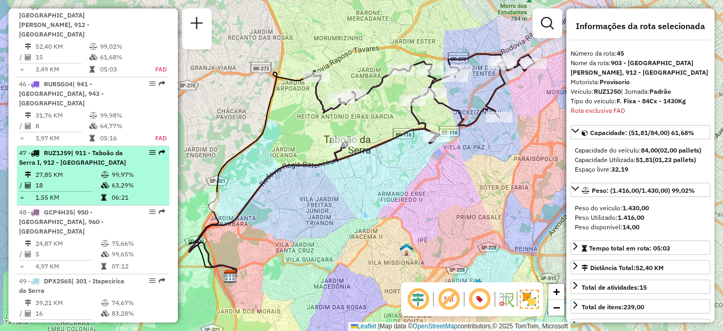
click at [65, 153] on span "| 911 - Taboão da Serra I, 912 - [GEOGRAPHIC_DATA]" at bounding box center [72, 157] width 107 height 17
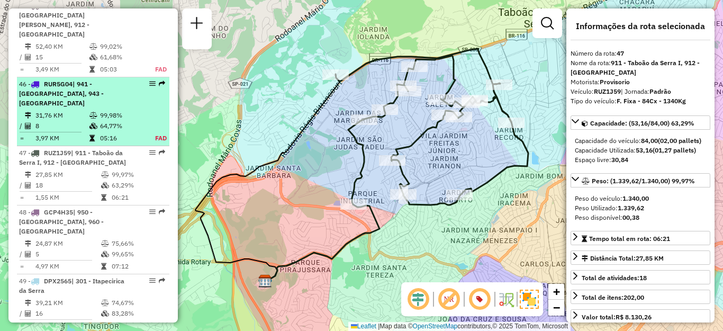
click at [54, 110] on td "31,76 KM" at bounding box center [62, 115] width 54 height 11
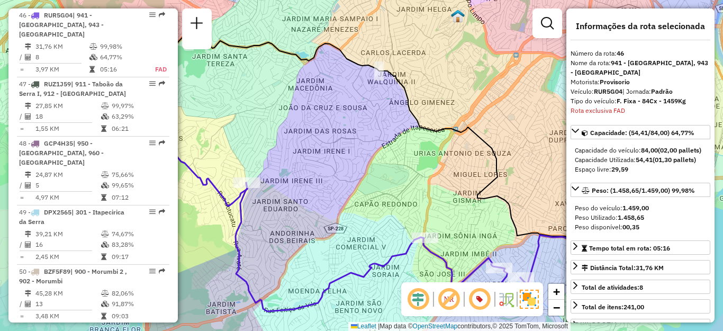
scroll to position [3637, 0]
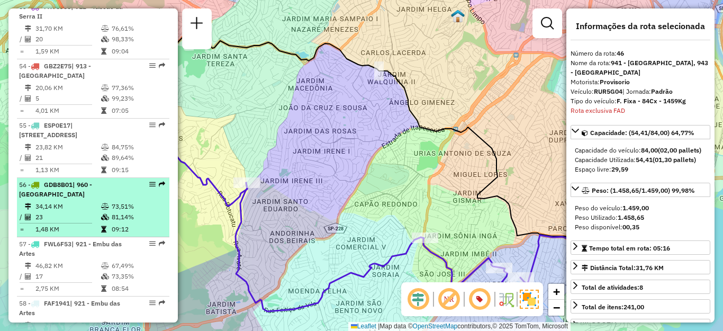
click at [53, 201] on td "34,14 KM" at bounding box center [68, 206] width 66 height 11
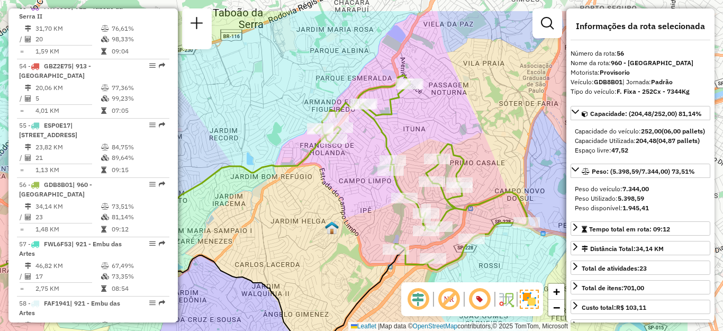
drag, startPoint x: 449, startPoint y: 183, endPoint x: 347, endPoint y: 222, distance: 109.0
click at [347, 222] on div "Janela de atendimento Grade de atendimento Capacidade Transportadoras Veículos …" at bounding box center [361, 165] width 723 height 331
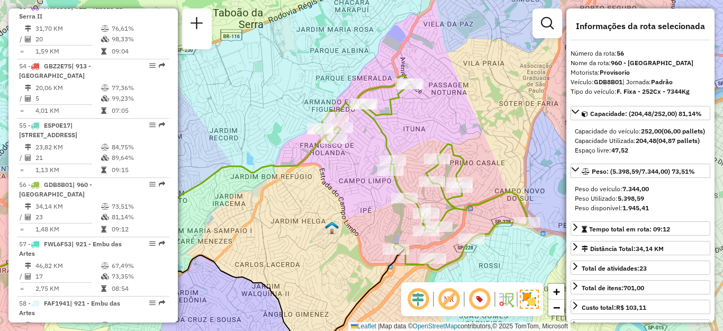
scroll to position [3154, 0]
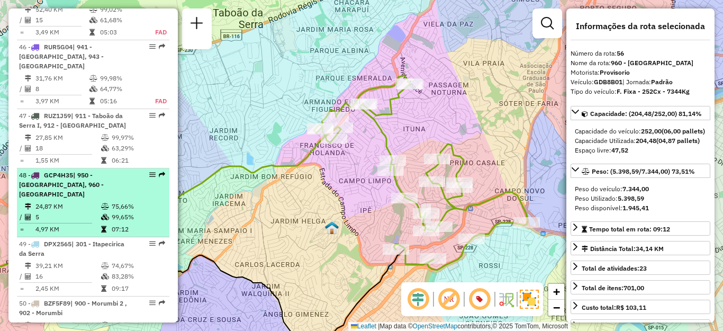
click at [58, 201] on td "24,87 KM" at bounding box center [68, 206] width 66 height 11
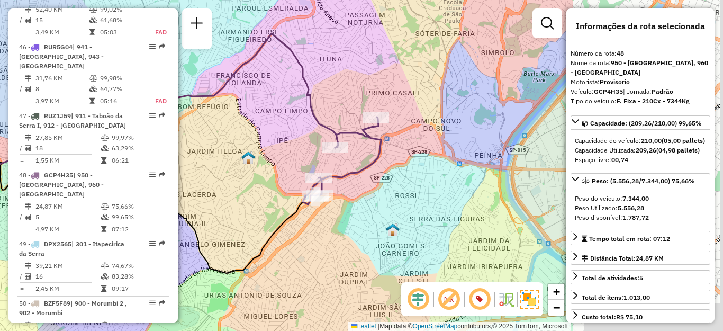
drag, startPoint x: 449, startPoint y: 170, endPoint x: 226, endPoint y: 156, distance: 223.7
click at [226, 156] on div "Janela de atendimento Grade de atendimento Capacidade Transportadoras Veículos …" at bounding box center [361, 165] width 723 height 331
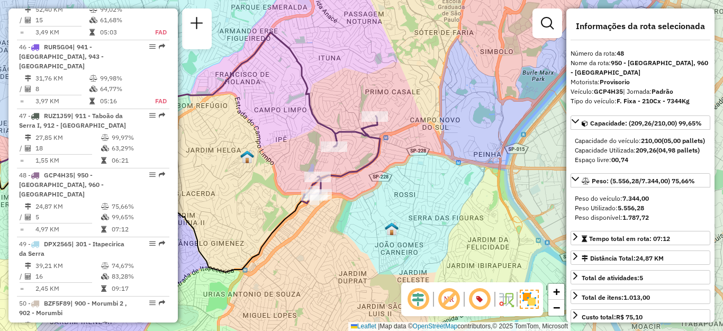
scroll to position [3637, 0]
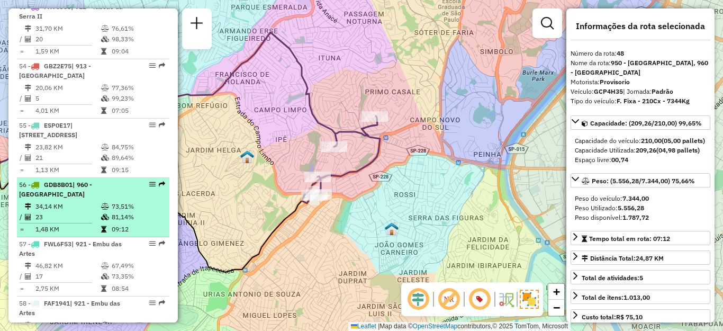
click at [99, 180] on div "56 - GDB8B01 | 960 - [GEOGRAPHIC_DATA]" at bounding box center [75, 189] width 112 height 19
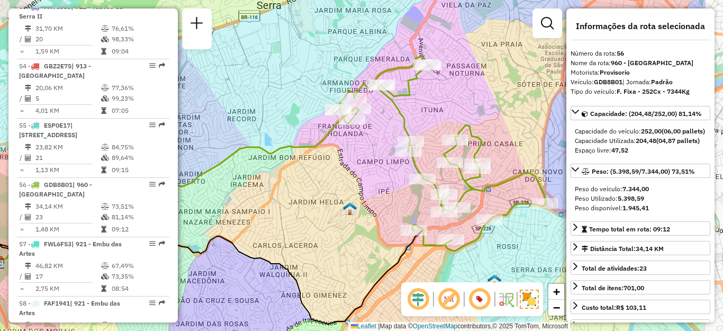
drag, startPoint x: 445, startPoint y: 106, endPoint x: 351, endPoint y: 129, distance: 97.5
click at [351, 129] on div "Janela de atendimento Grade de atendimento Capacidade Transportadoras Veículos …" at bounding box center [361, 165] width 723 height 331
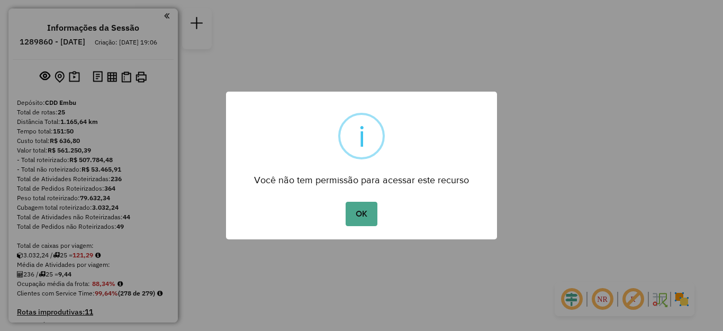
click at [357, 212] on button "OK" at bounding box center [360, 214] width 31 height 24
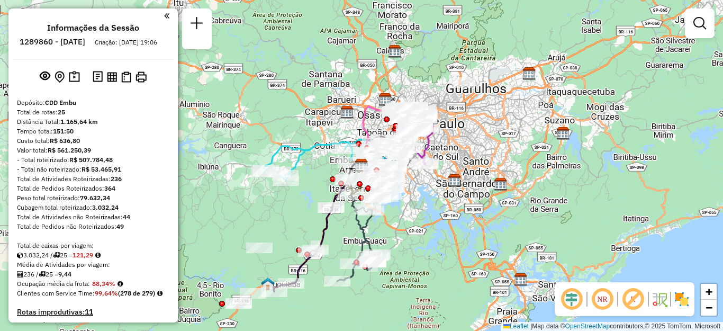
click at [685, 302] on img at bounding box center [681, 298] width 17 height 17
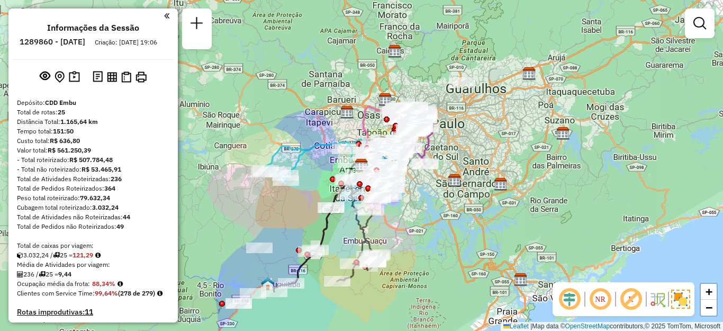
click at [625, 299] on em at bounding box center [630, 298] width 25 height 25
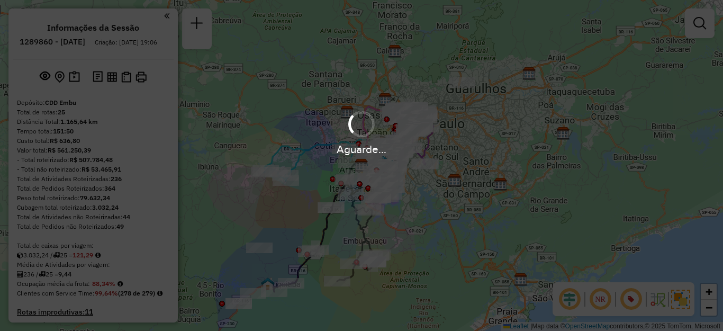
click at [599, 298] on hb-app "Aguarde... Pop-up bloqueado! Seu navegador bloqueou automáticamente a abertura …" at bounding box center [361, 165] width 723 height 331
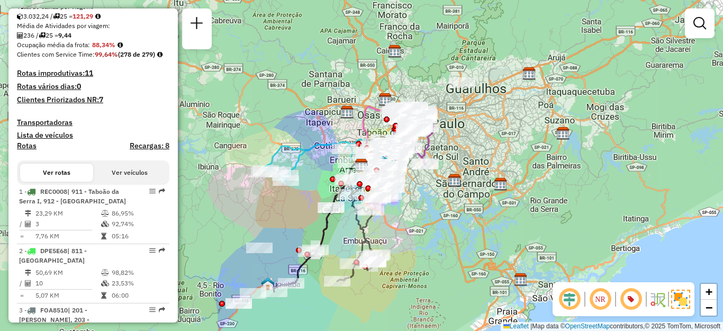
scroll to position [1243, 0]
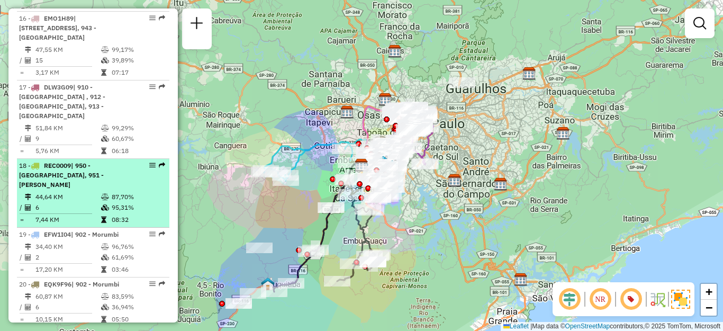
click at [75, 170] on div "18 - REC0009 | 950 - Jardim Germânia, 951 - Giovane Gronchi" at bounding box center [75, 175] width 112 height 29
select select "**********"
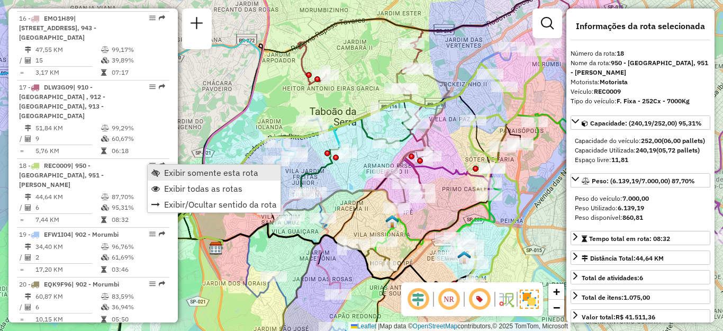
click at [180, 169] on span "Exibir somente esta rota" at bounding box center [211, 172] width 94 height 8
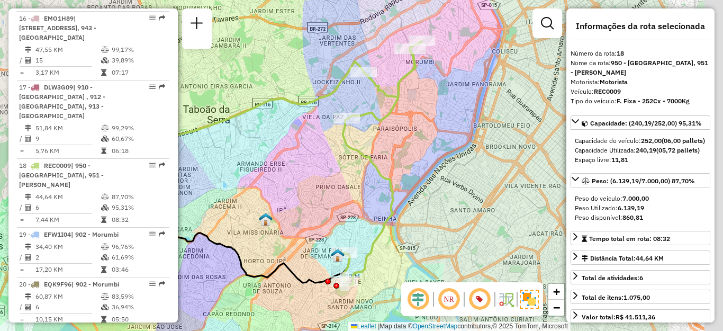
drag, startPoint x: 427, startPoint y: 204, endPoint x: 262, endPoint y: 204, distance: 164.5
click at [268, 204] on div "Janela de atendimento Grade de atendimento Capacidade Transportadoras Veículos …" at bounding box center [361, 165] width 723 height 331
